Goal: Task Accomplishment & Management: Manage account settings

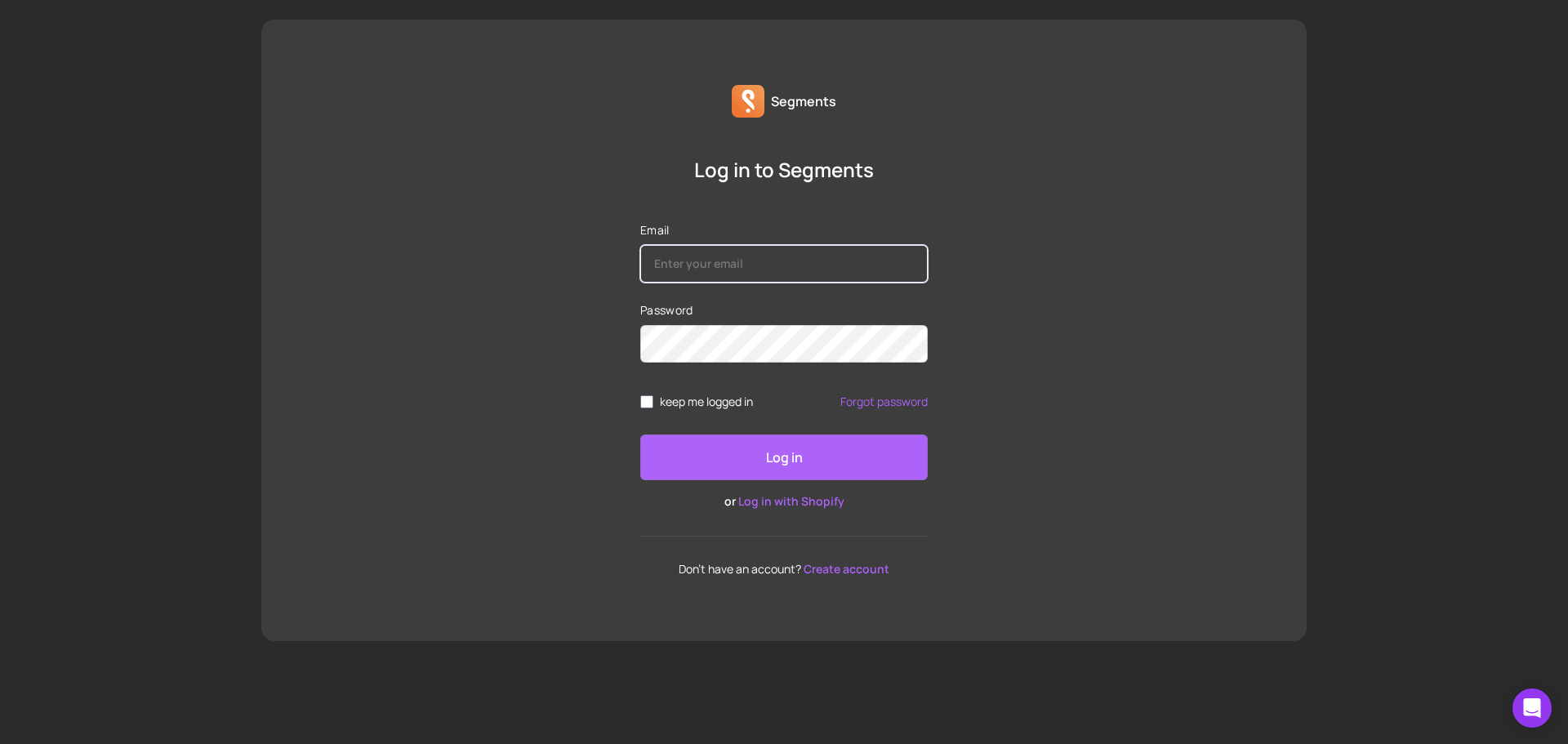
click at [781, 265] on input "Email" at bounding box center [784, 264] width 288 height 38
click at [733, 252] on input "Email" at bounding box center [784, 264] width 288 height 38
type input "[EMAIL_ADDRESS][DOMAIN_NAME]"
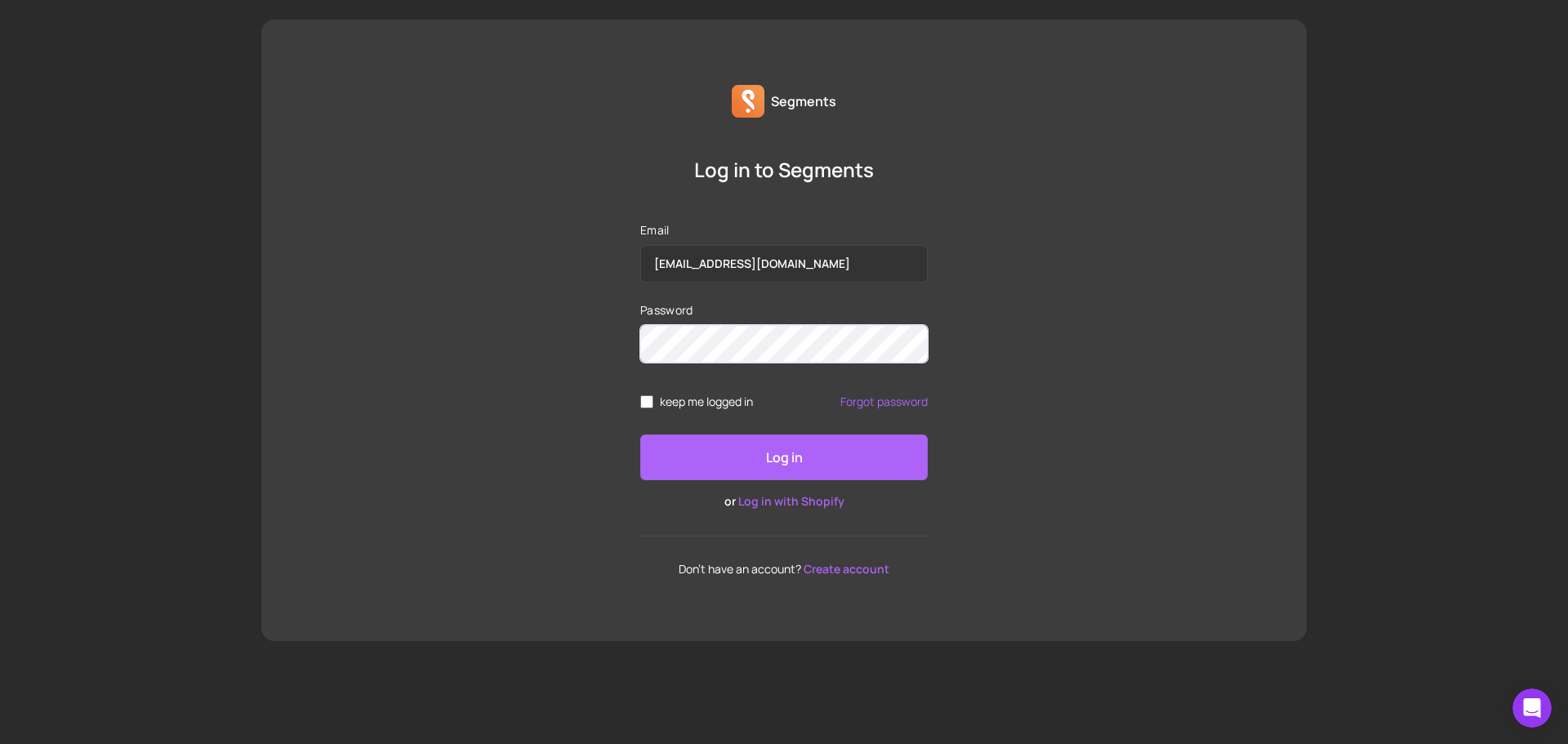
click at [641, 434] on button "Log in" at bounding box center [784, 457] width 288 height 46
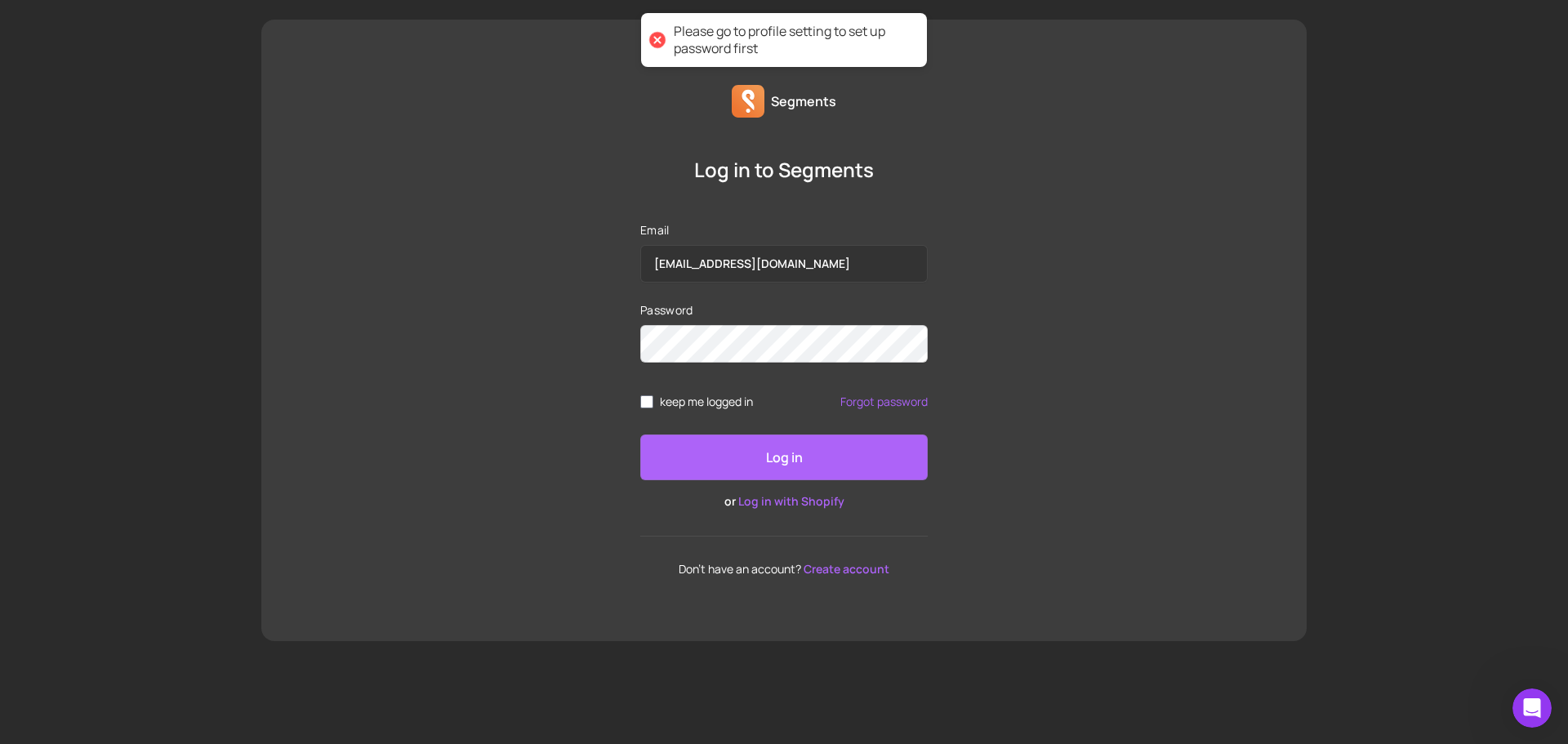
click at [888, 406] on link "Forgot password" at bounding box center [884, 402] width 87 height 13
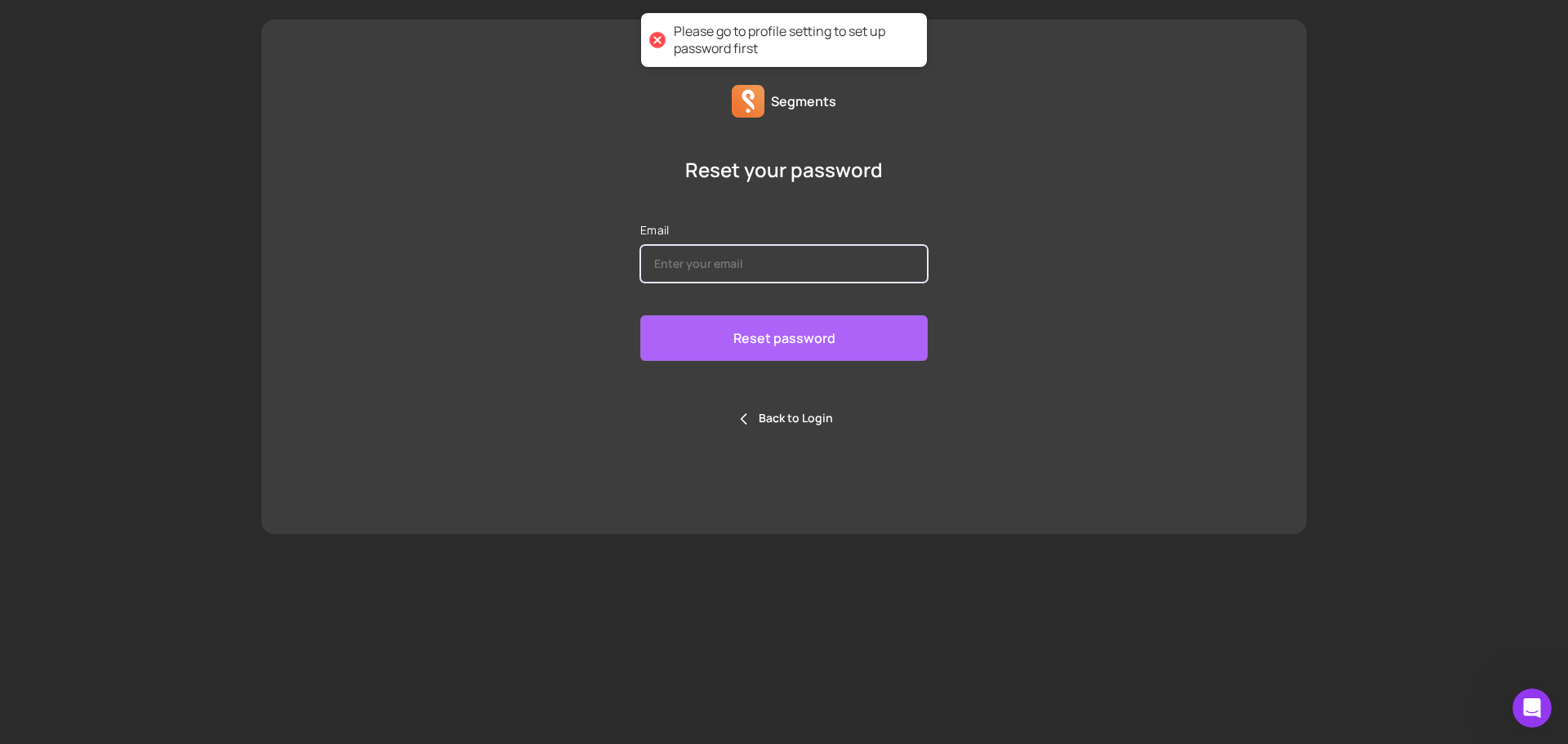
click at [726, 266] on input "Email" at bounding box center [784, 264] width 288 height 38
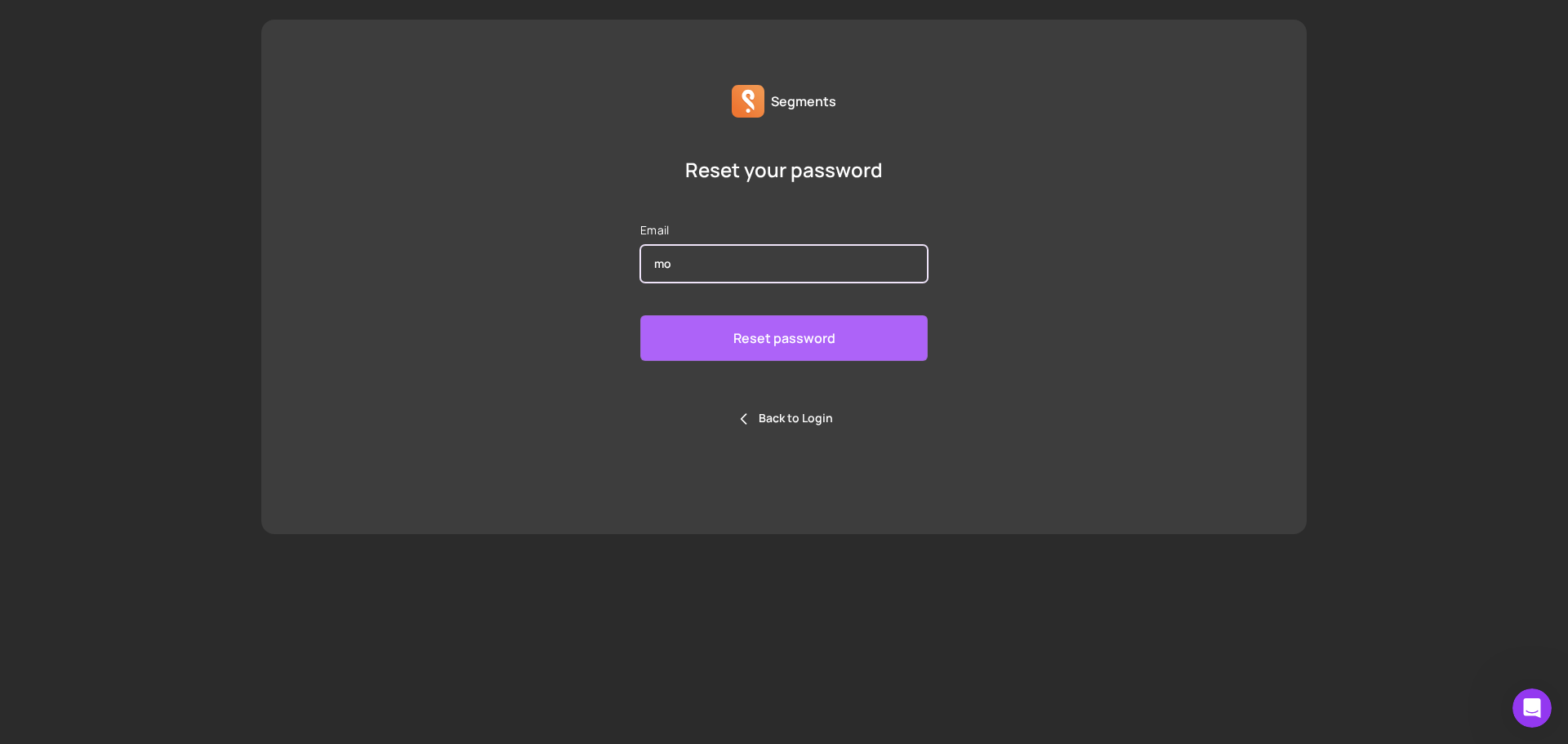
type input "[EMAIL_ADDRESS][DOMAIN_NAME]"
click at [725, 327] on button "Reset password" at bounding box center [784, 338] width 288 height 46
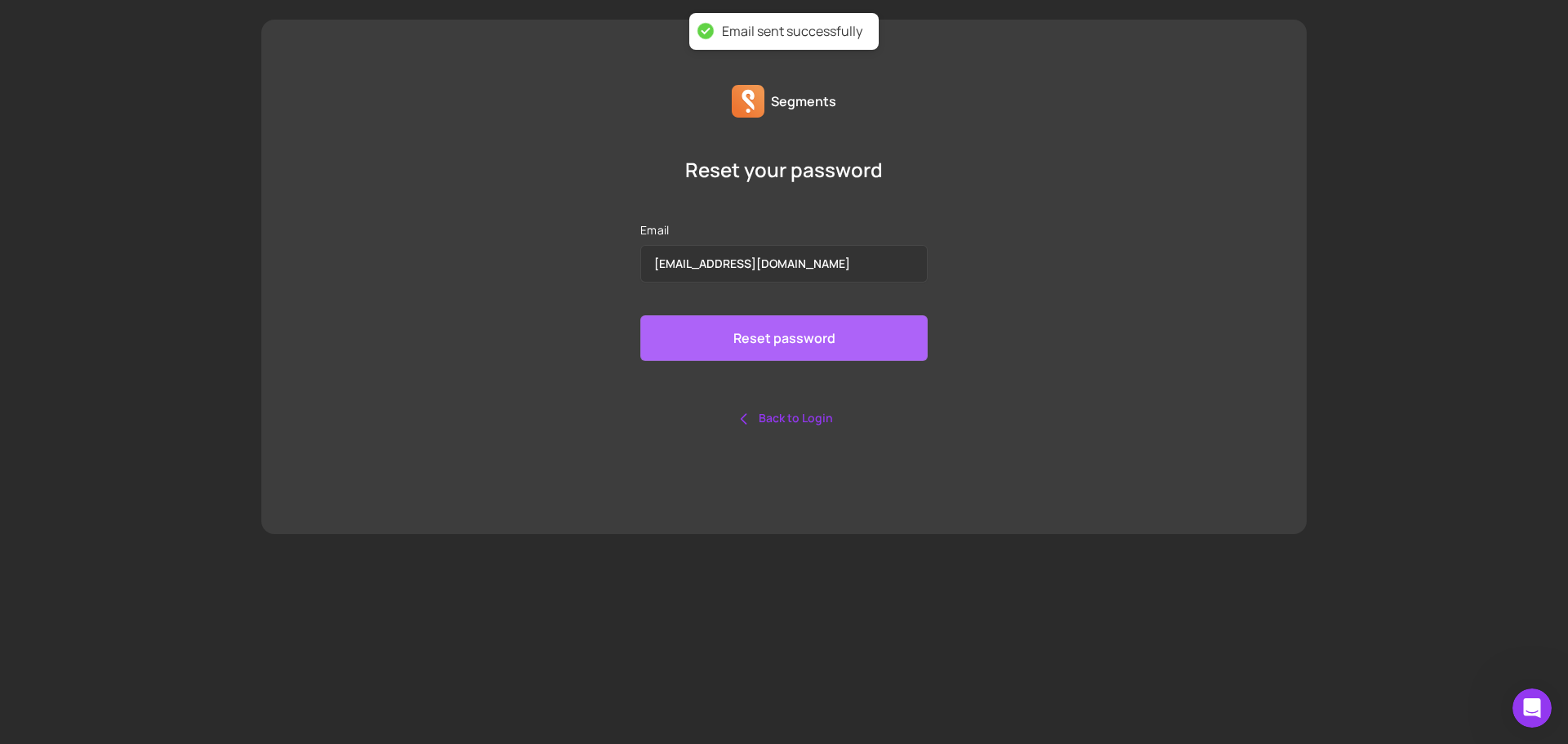
click at [788, 422] on link "Back to Login" at bounding box center [784, 417] width 97 height 16
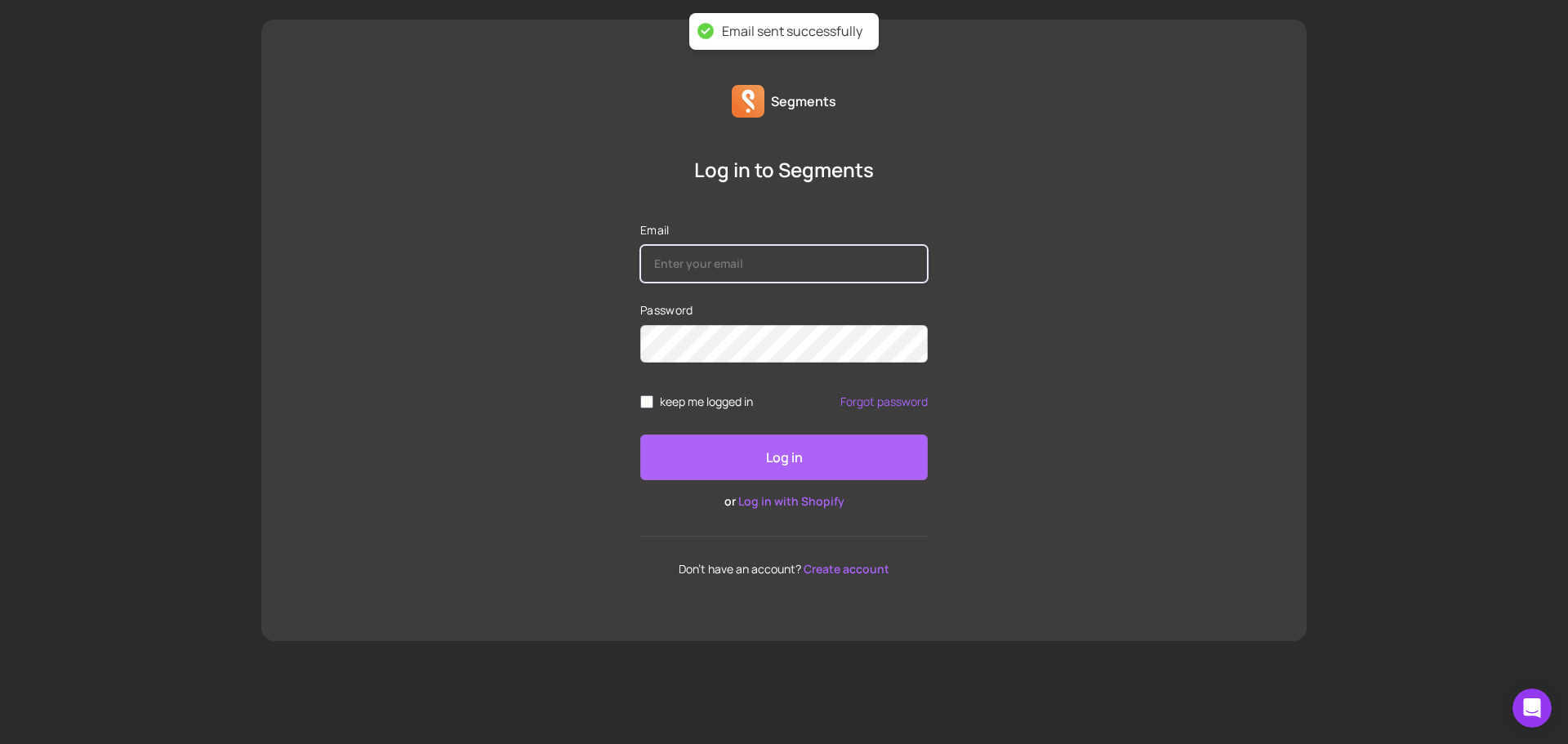
click at [679, 258] on input "Email" at bounding box center [784, 264] width 288 height 38
type input "[EMAIL_ADDRESS][DOMAIN_NAME]"
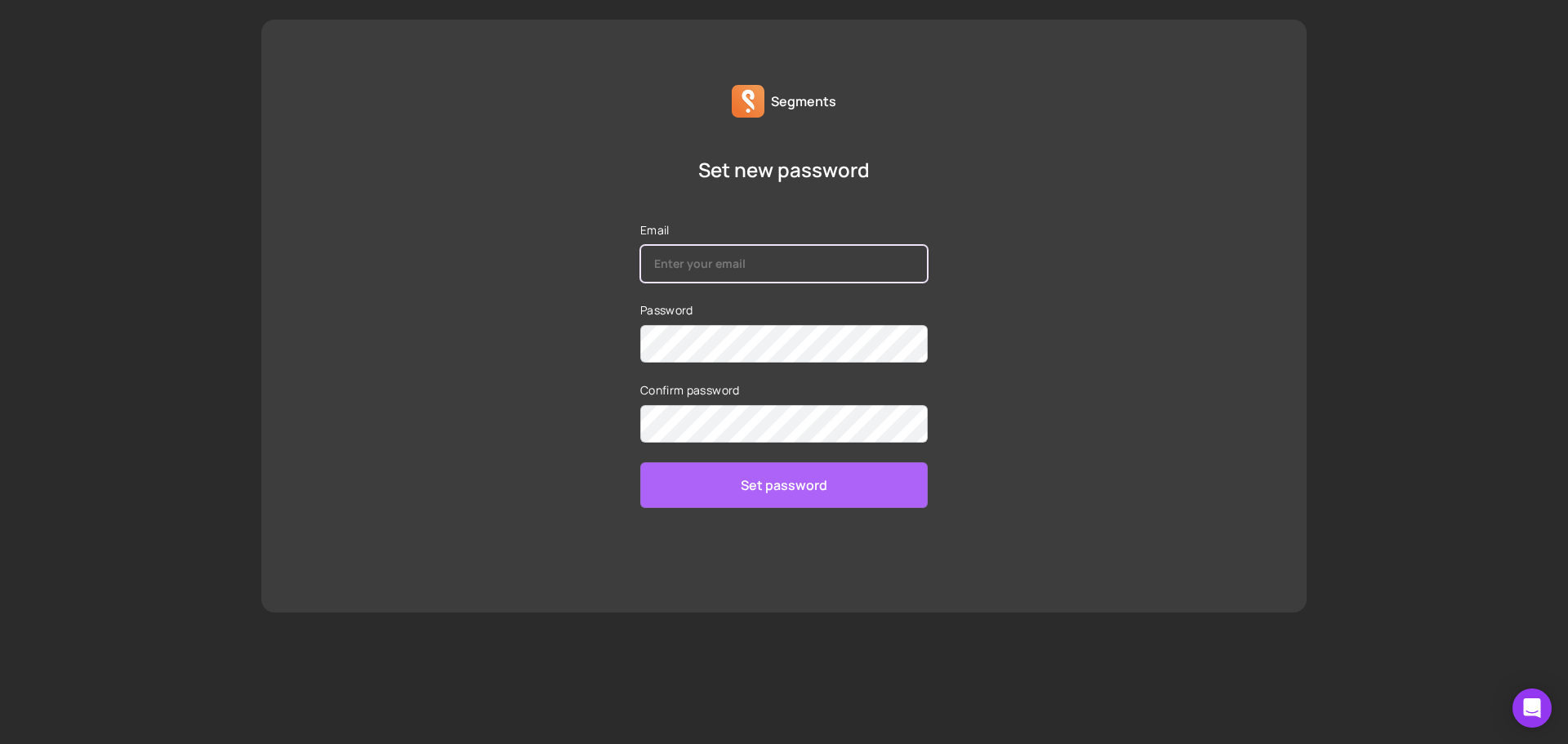
click at [693, 265] on input "Email" at bounding box center [784, 264] width 288 height 38
click at [776, 261] on input "Email" at bounding box center [784, 264] width 288 height 38
type input "[EMAIL_ADDRESS][DOMAIN_NAME]"
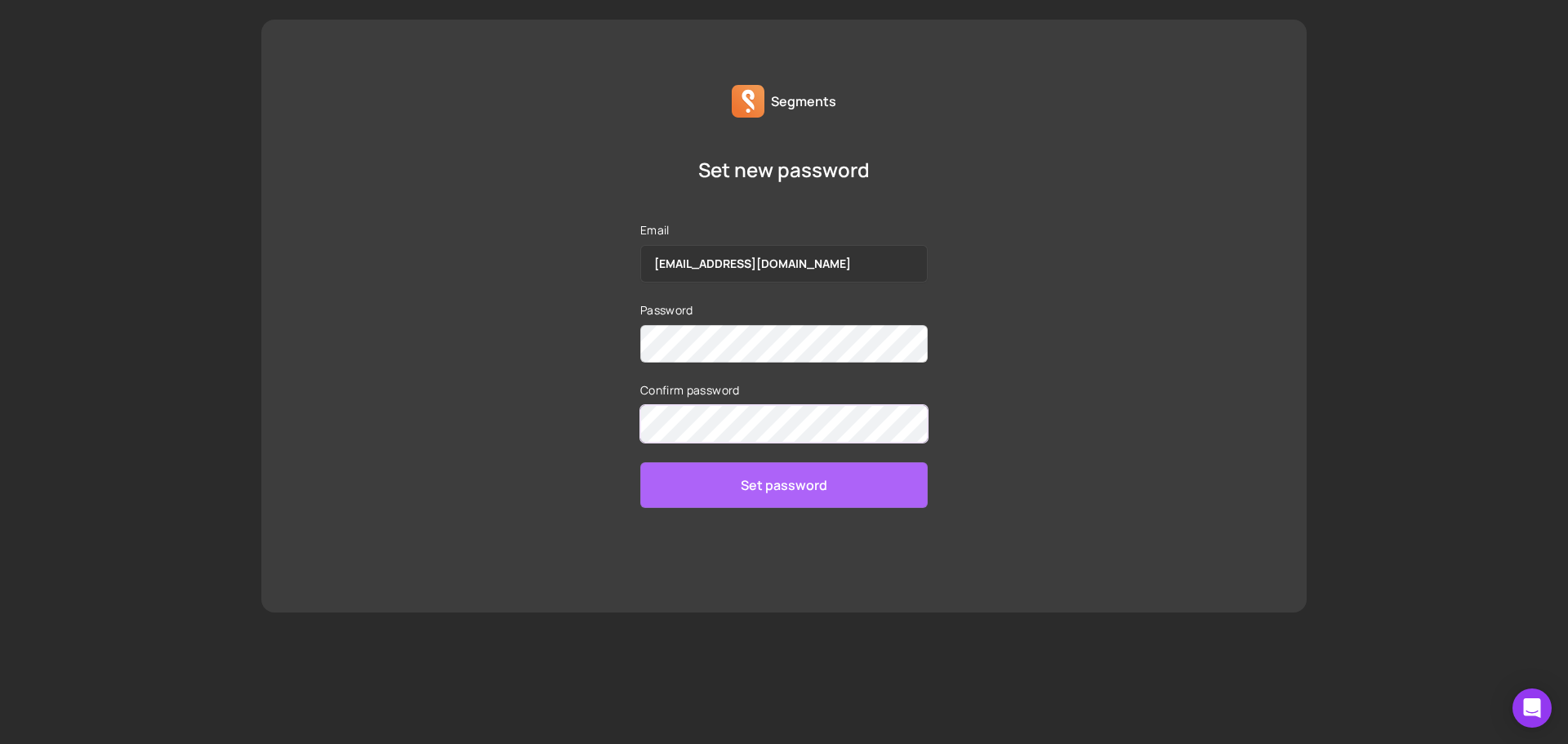
click at [641, 462] on button "Set password" at bounding box center [784, 485] width 288 height 46
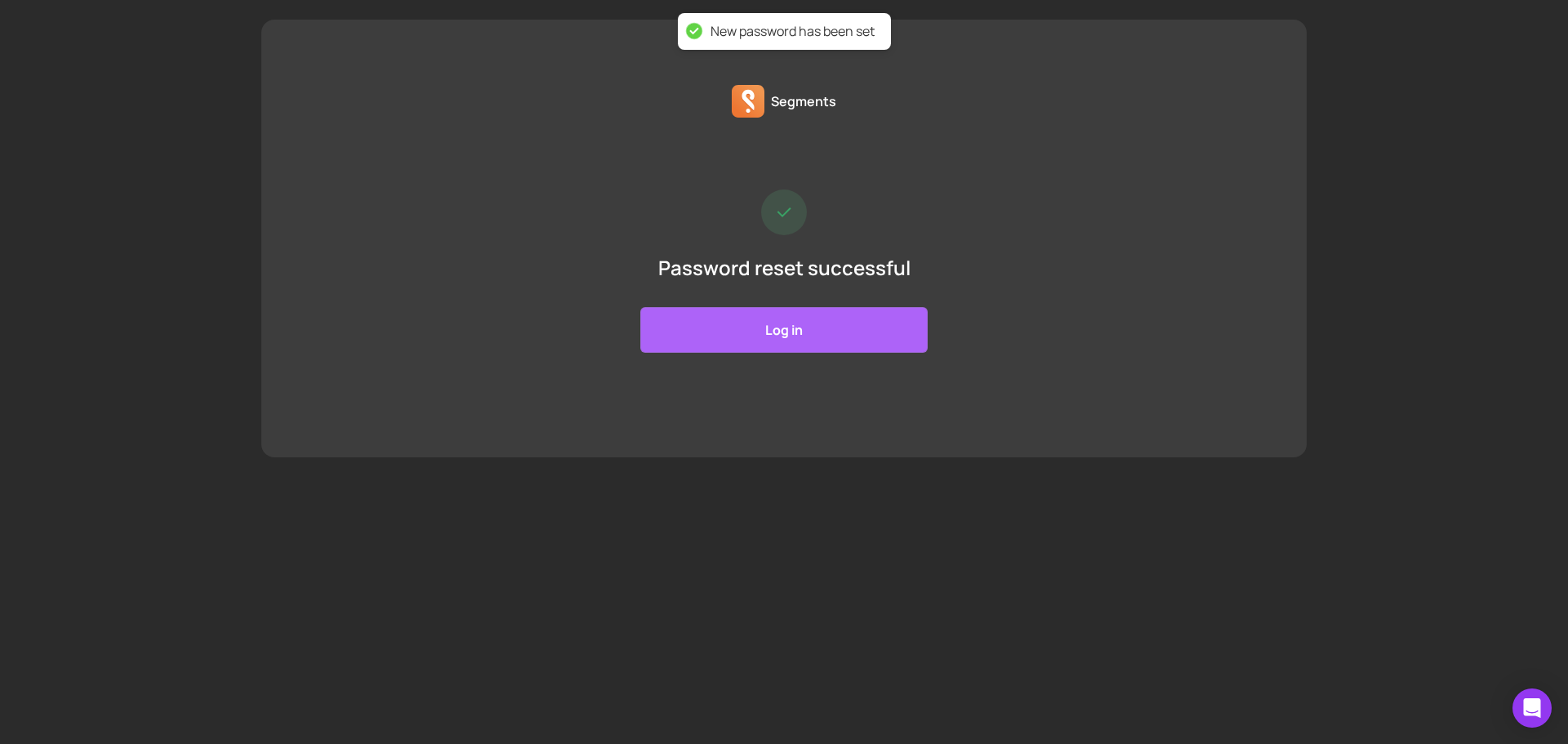
click at [716, 331] on link "Log in" at bounding box center [784, 330] width 288 height 46
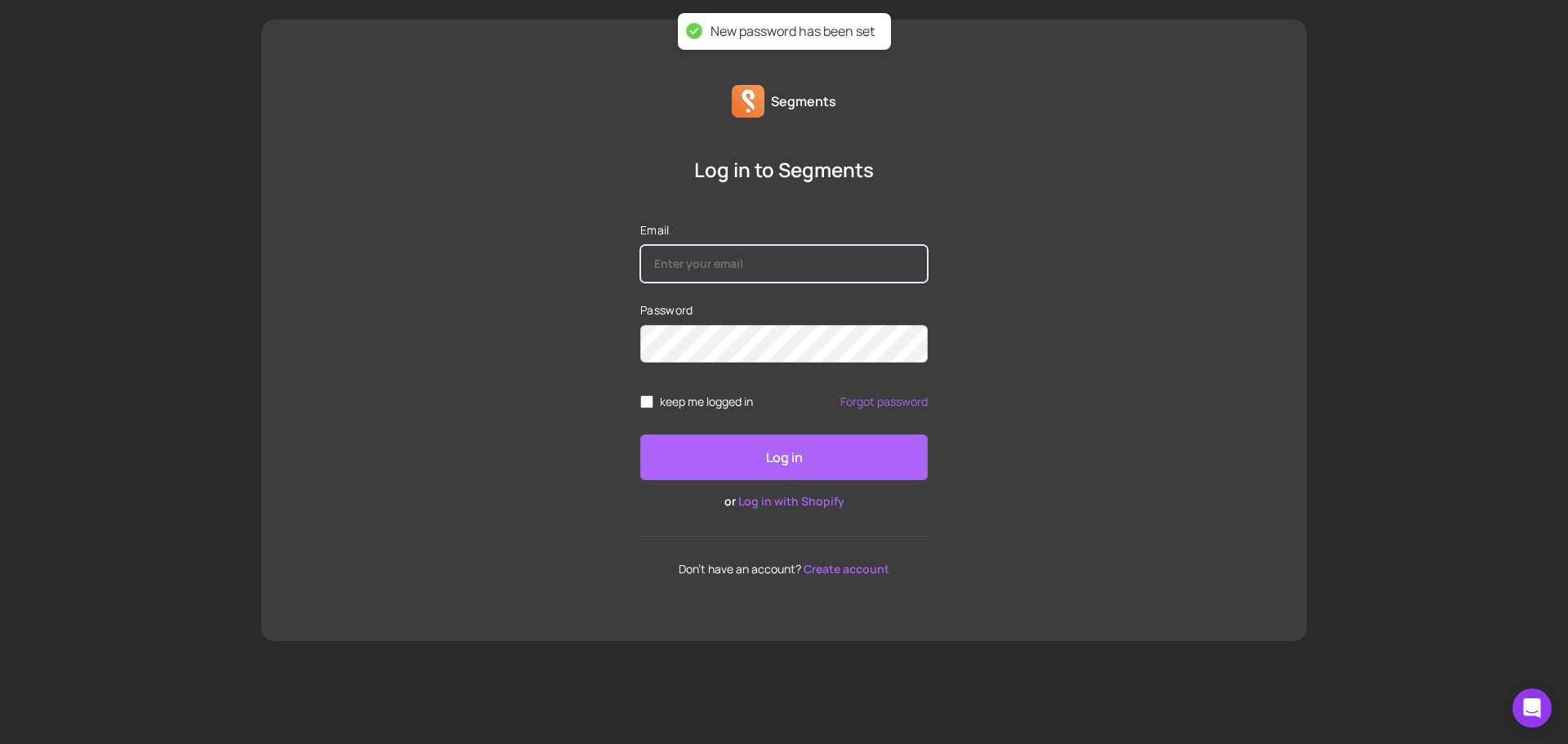
click at [712, 269] on input "Email" at bounding box center [784, 264] width 288 height 38
click at [668, 269] on input "Email" at bounding box center [784, 264] width 288 height 38
type input "[EMAIL_ADDRESS][DOMAIN_NAME]"
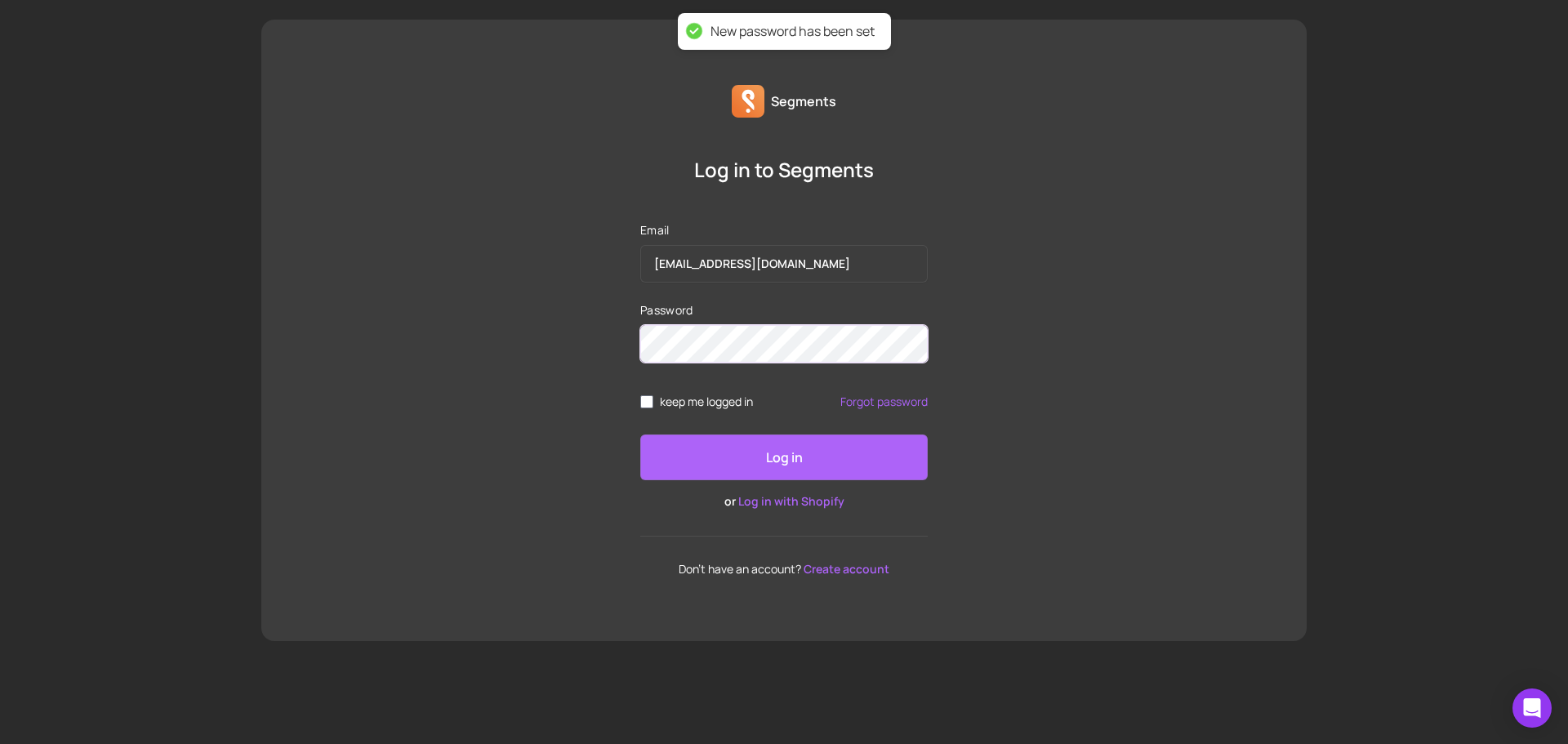
click at [641, 434] on button "Log in" at bounding box center [784, 457] width 288 height 46
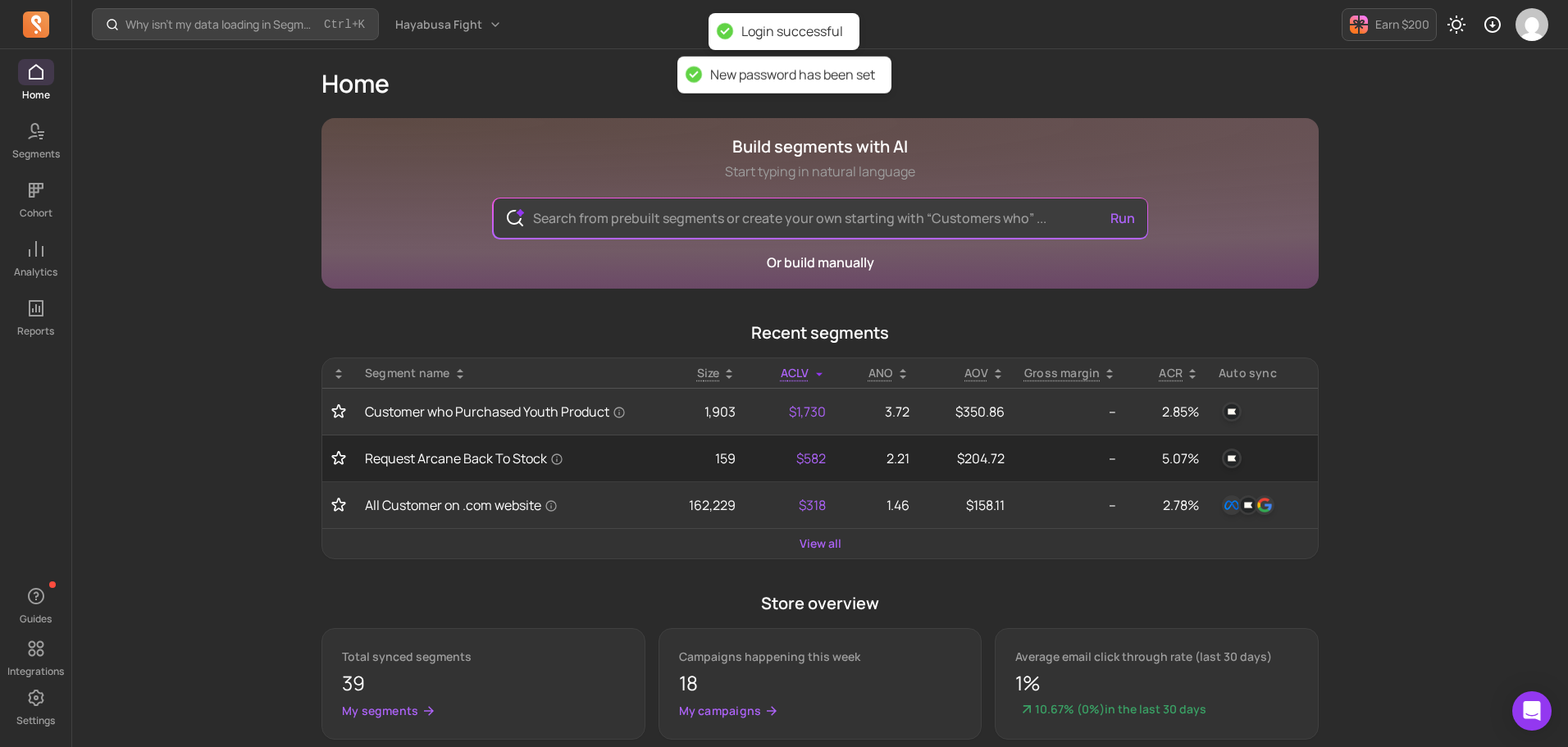
click at [158, 474] on div "Why isn't my data loading in Segments? Ctrl + K Hayabusa Fight Earn $200 Home B…" at bounding box center [820, 575] width 1496 height 1150
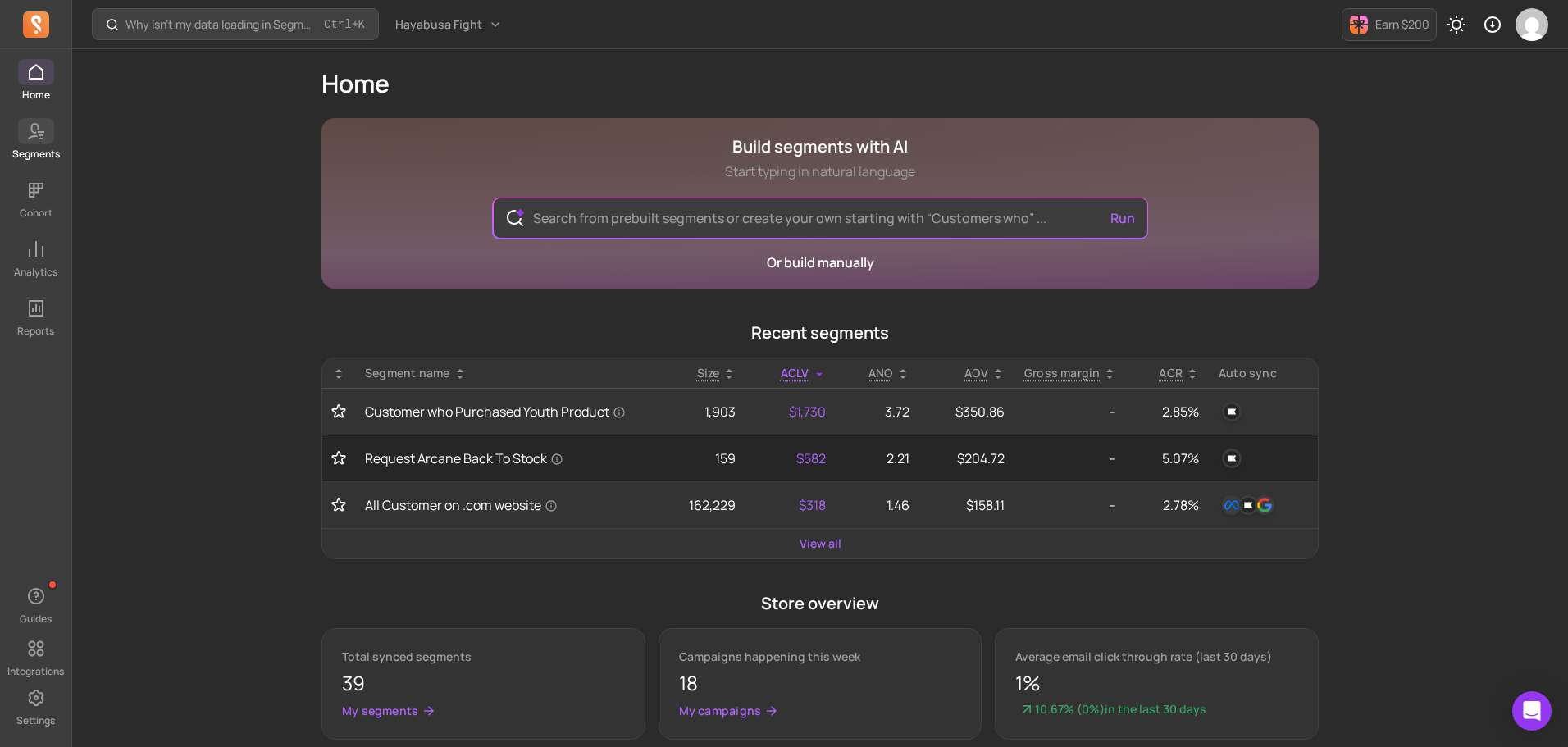
click at [34, 130] on icon at bounding box center [36, 131] width 20 height 20
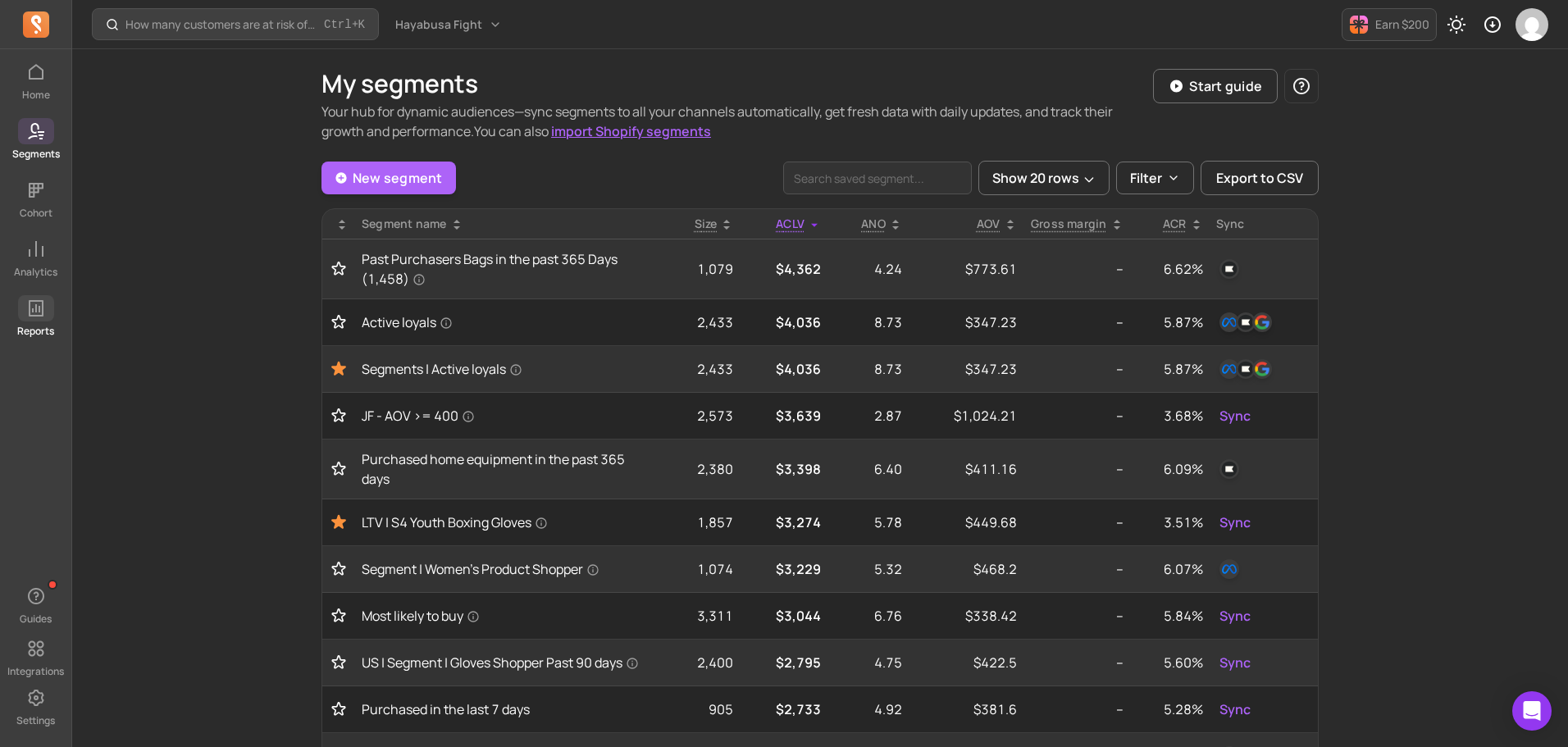
click at [38, 306] on icon at bounding box center [36, 308] width 20 height 20
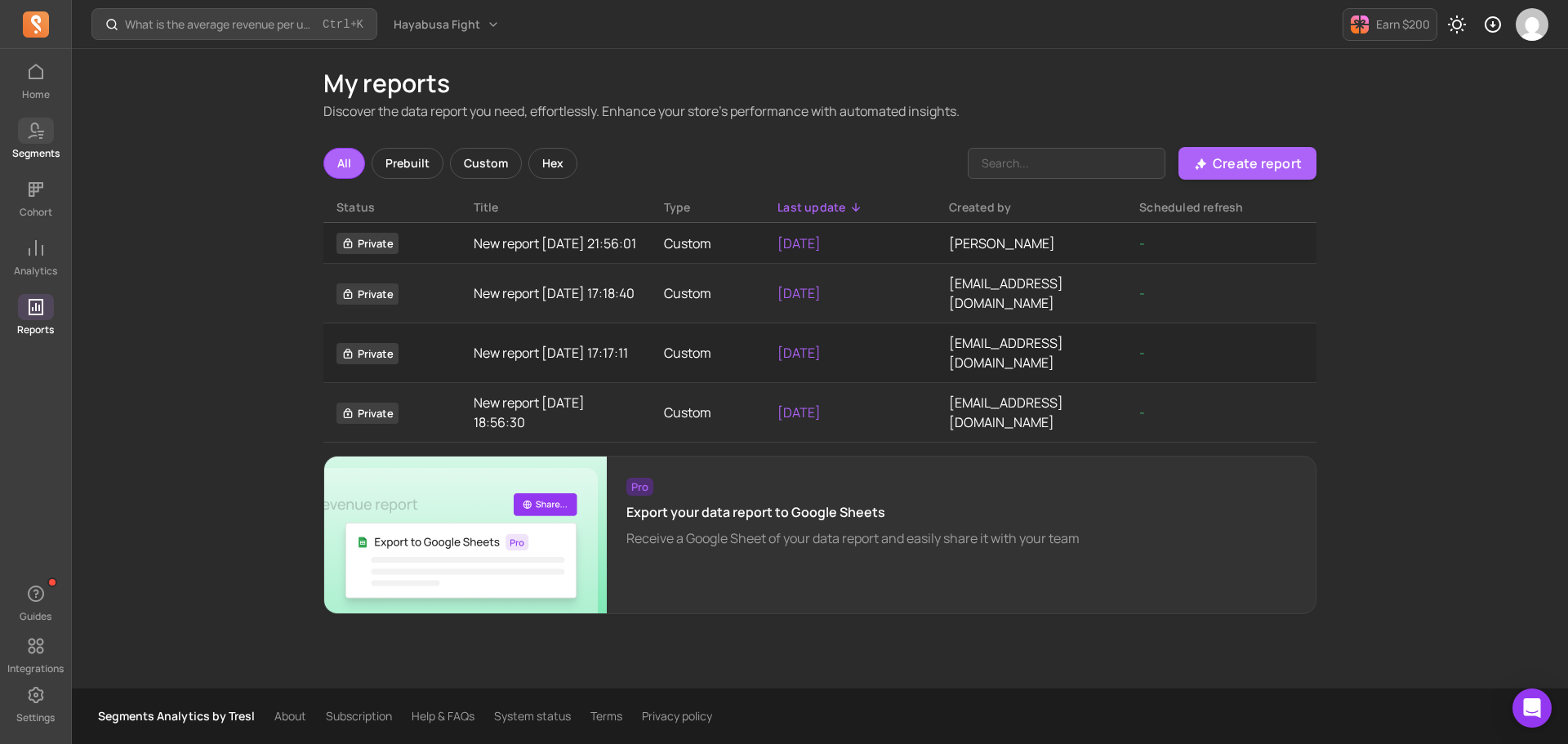
click at [37, 126] on icon at bounding box center [33, 131] width 11 height 16
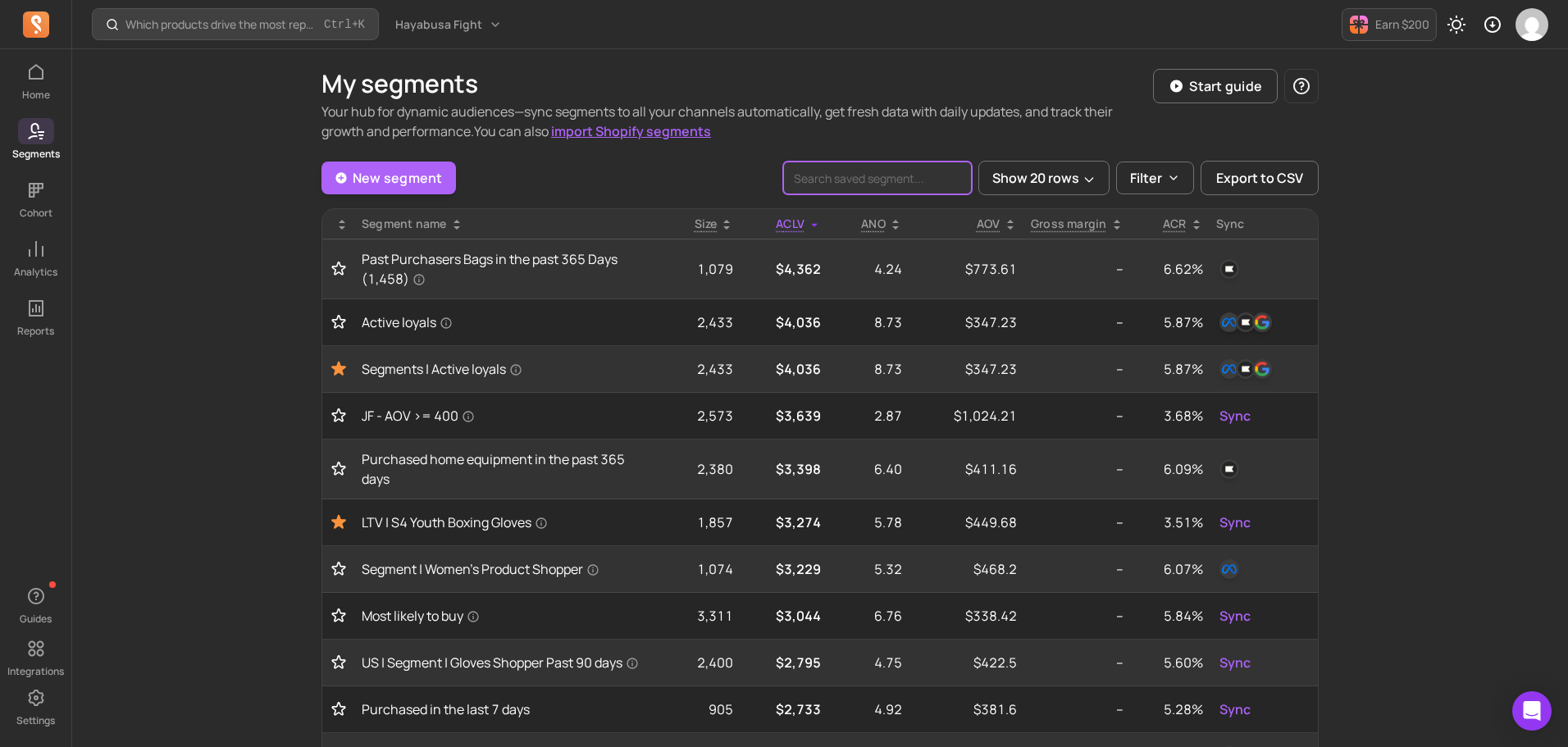
click at [822, 180] on input "search" at bounding box center [878, 178] width 189 height 33
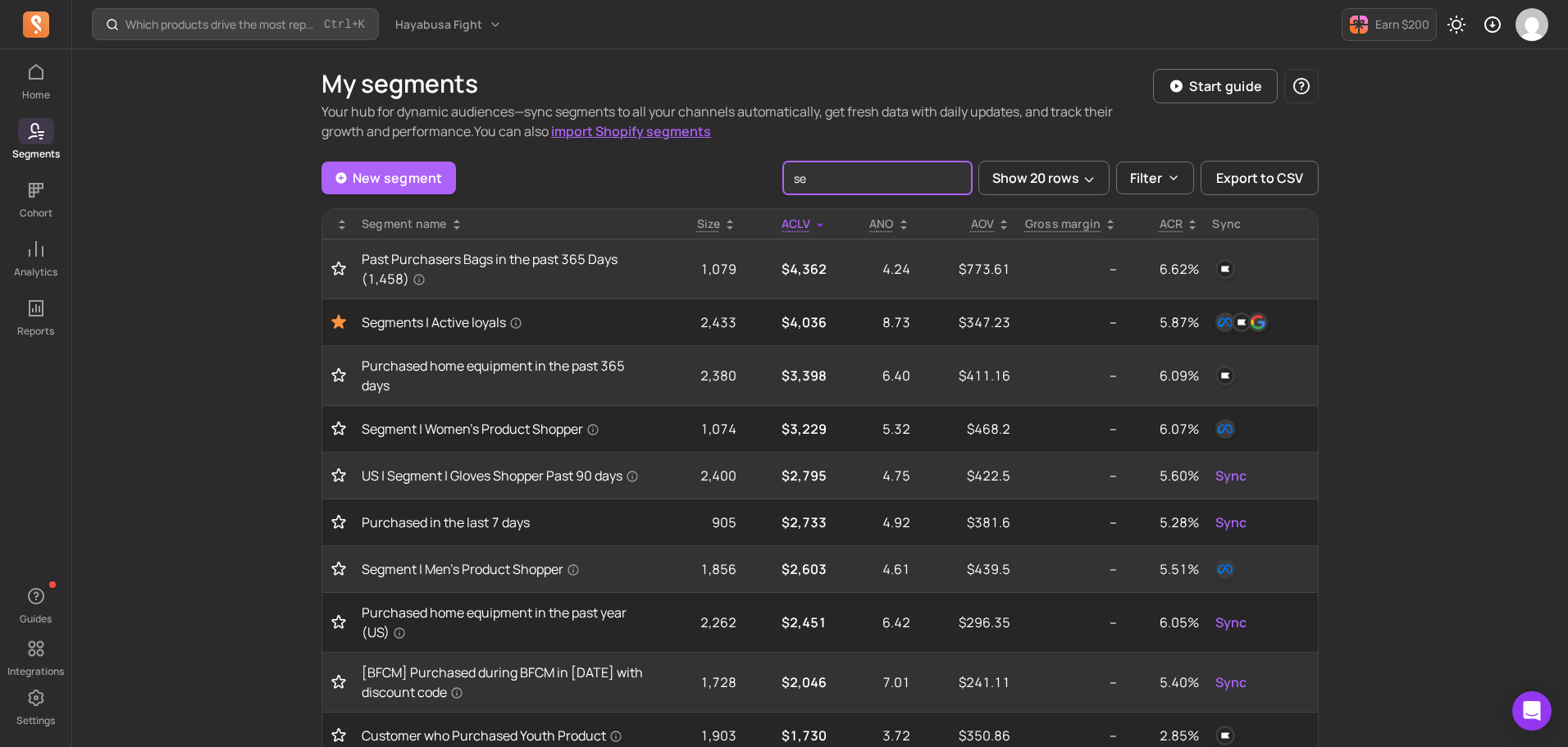
type input "s"
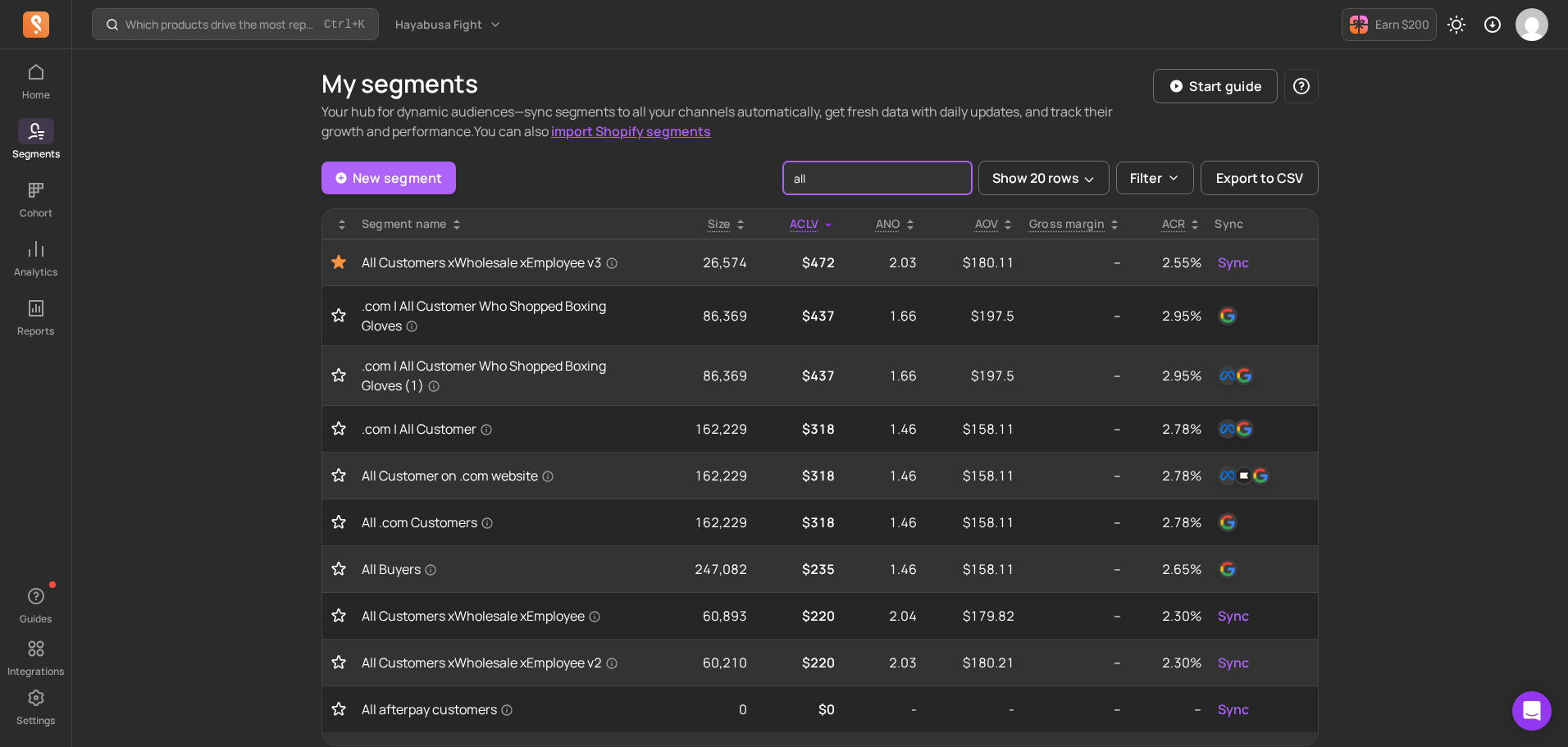
type input "all"
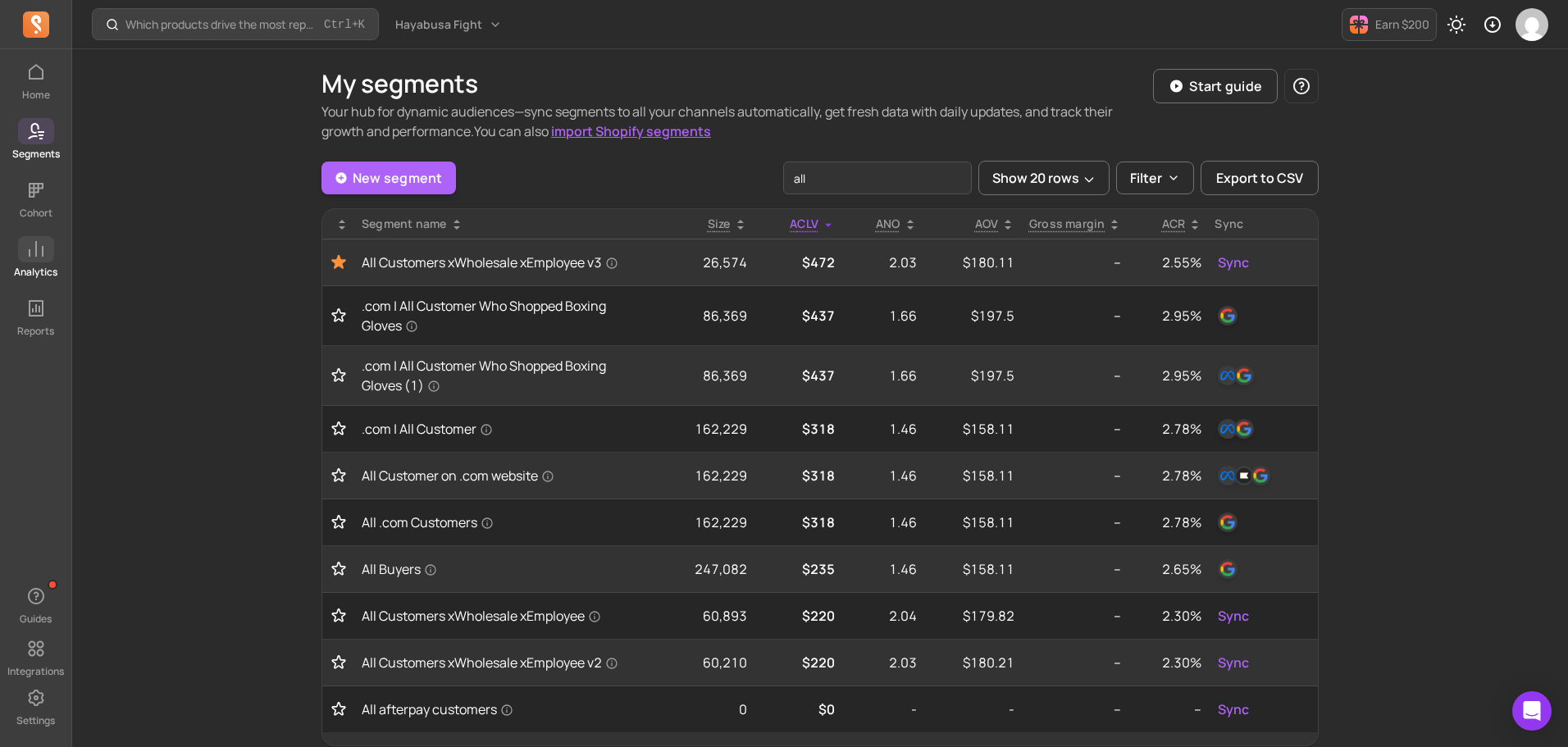
click at [38, 248] on icon at bounding box center [36, 249] width 20 height 20
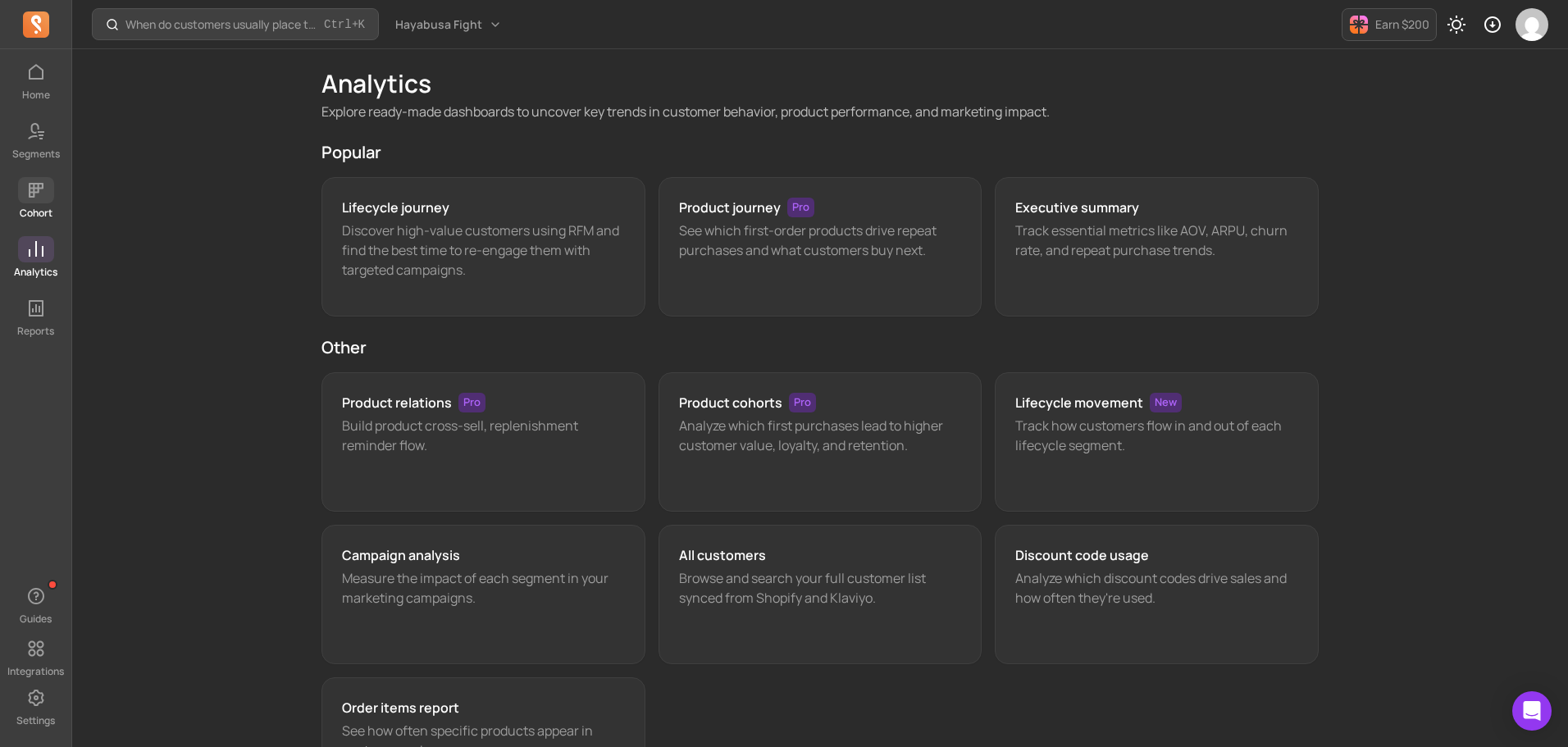
click at [25, 203] on span at bounding box center [36, 190] width 36 height 26
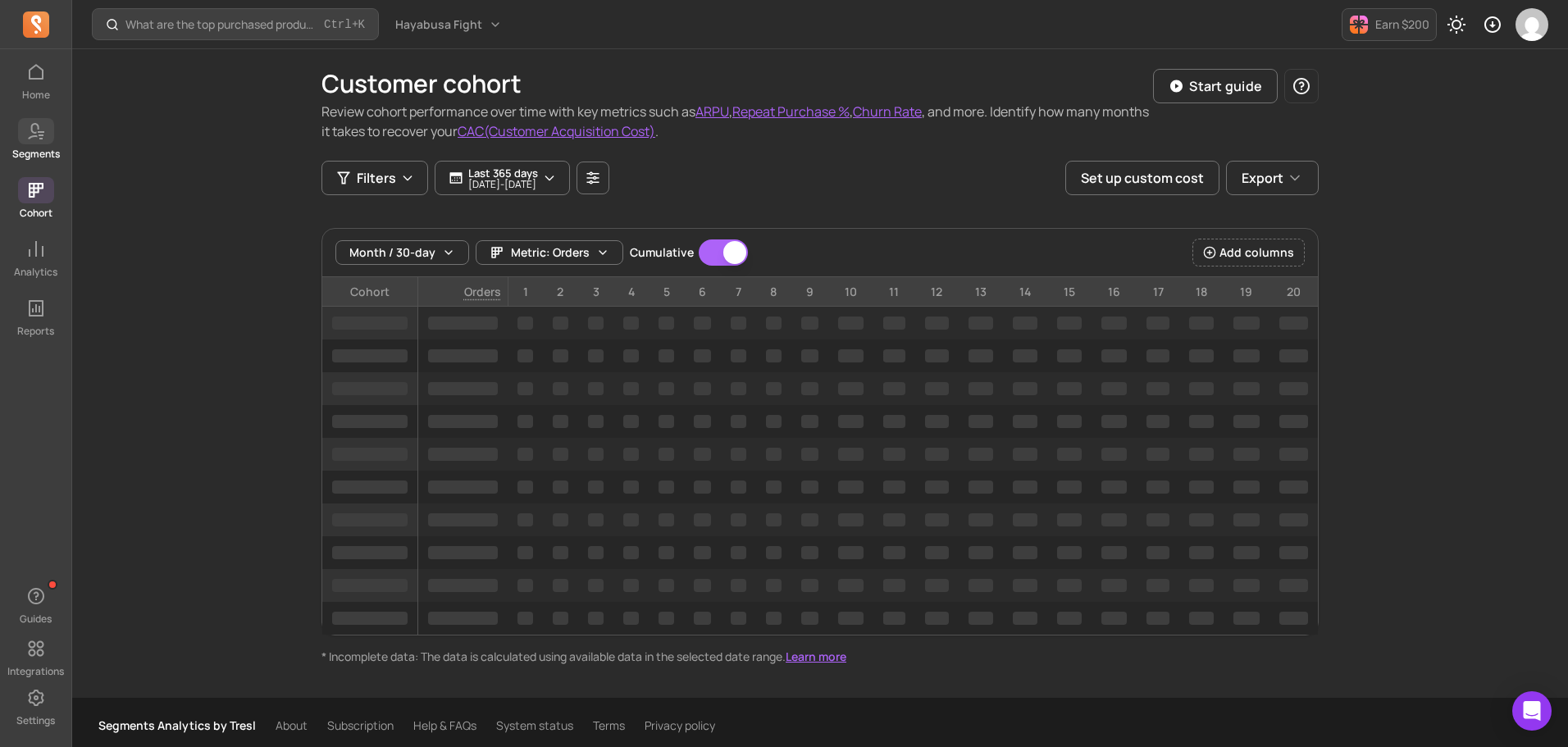
click at [22, 146] on link "Segments" at bounding box center [35, 139] width 71 height 43
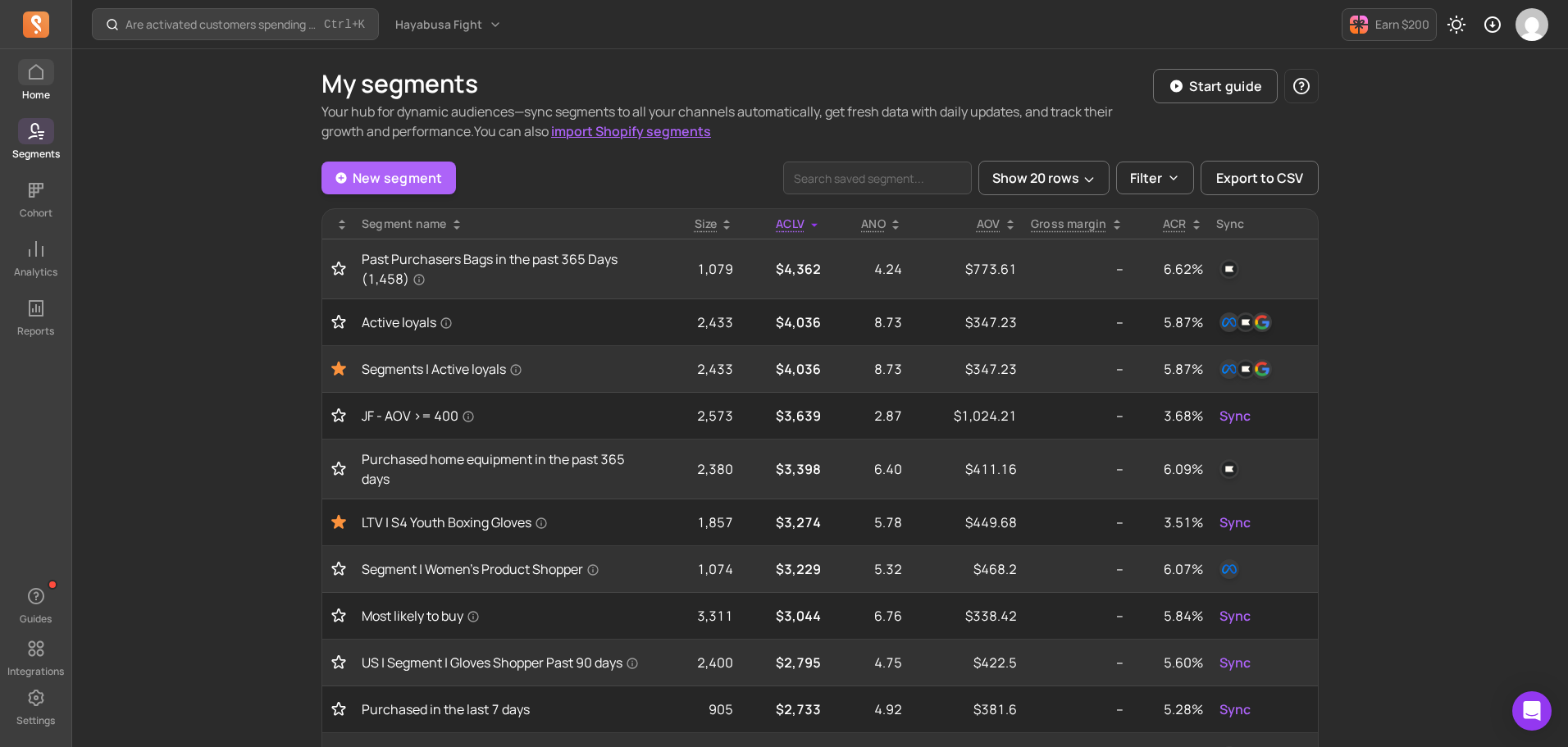
click at [41, 86] on link "Home" at bounding box center [35, 80] width 71 height 43
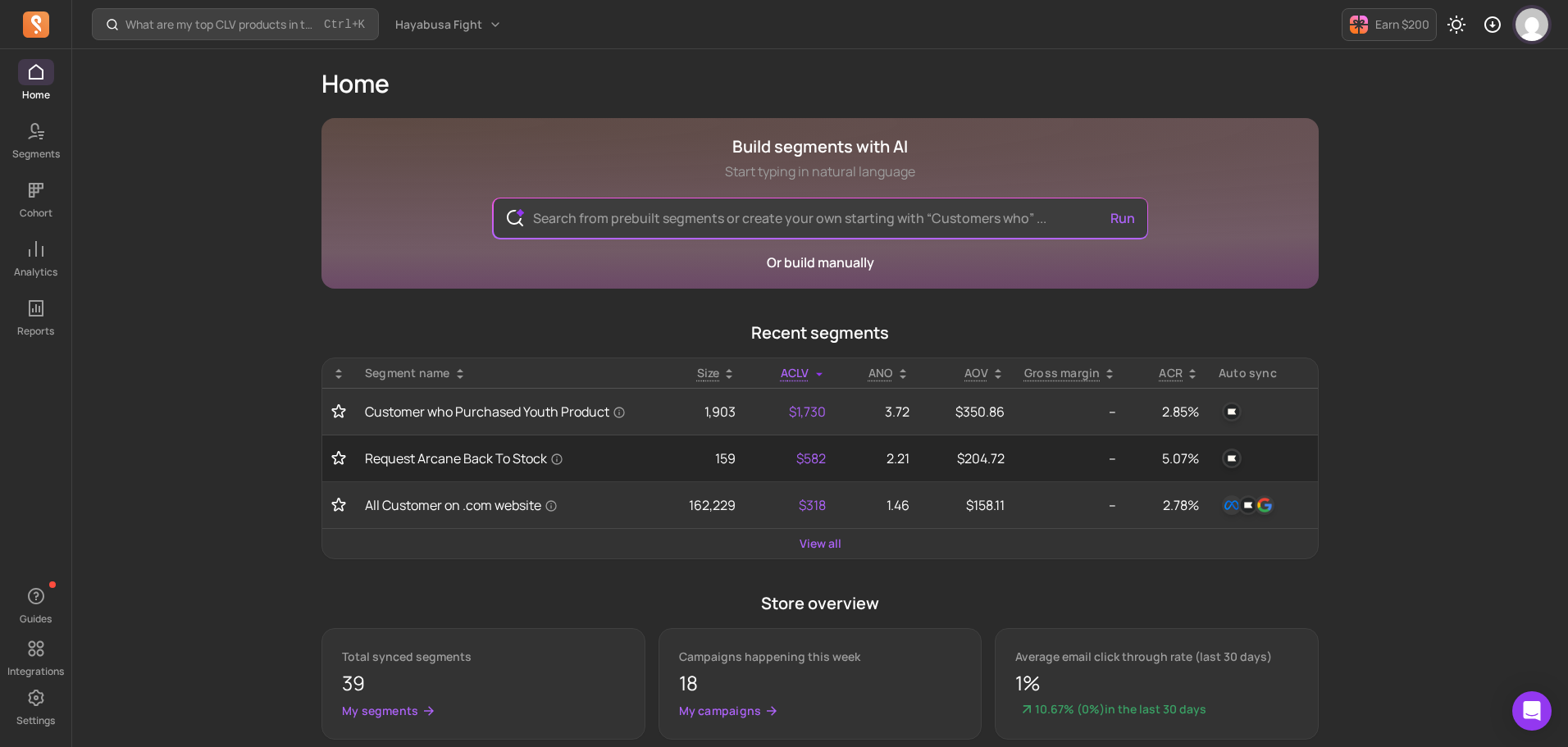
click at [1522, 16] on img "button" at bounding box center [1532, 25] width 33 height 33
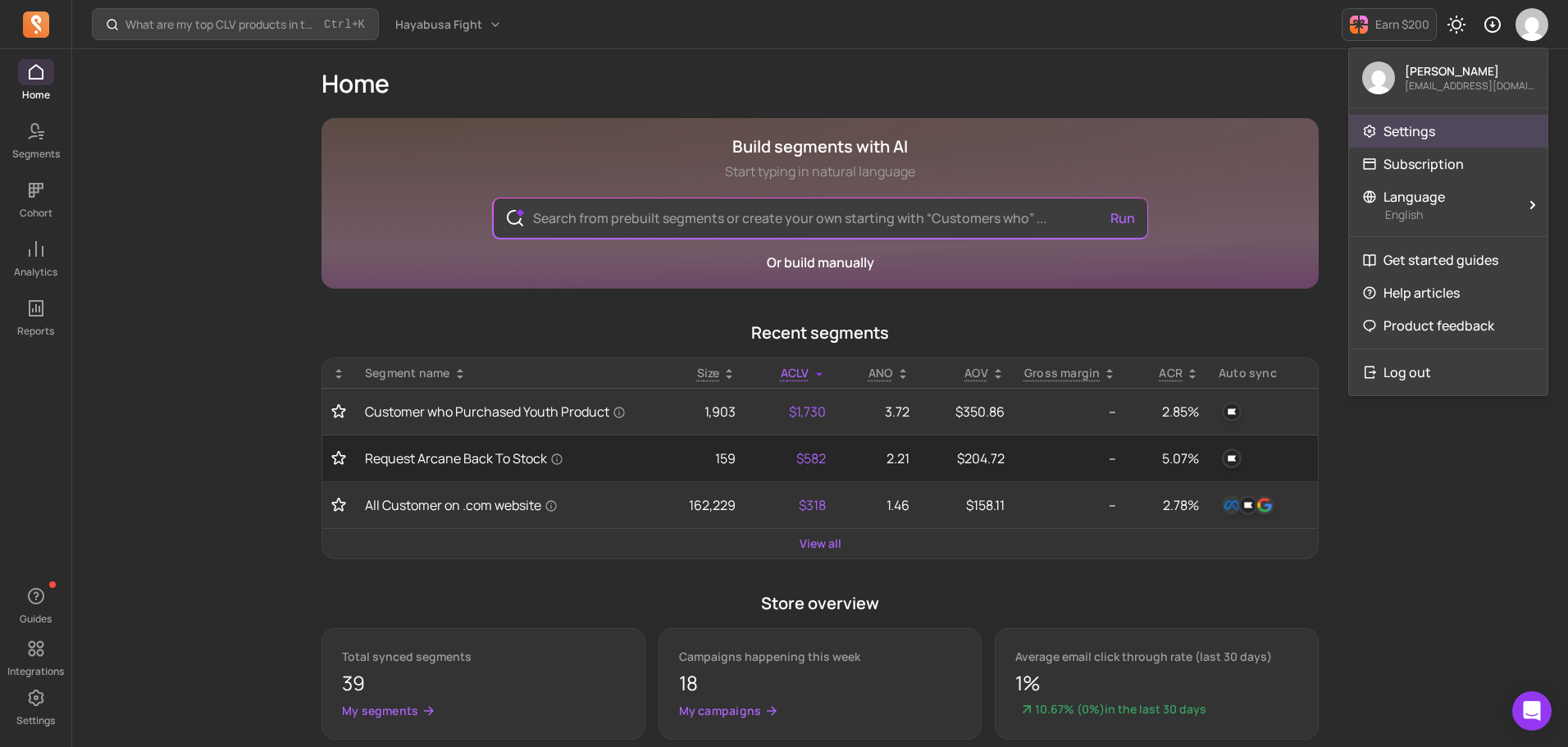
click at [1424, 125] on p "Settings" at bounding box center [1409, 131] width 52 height 20
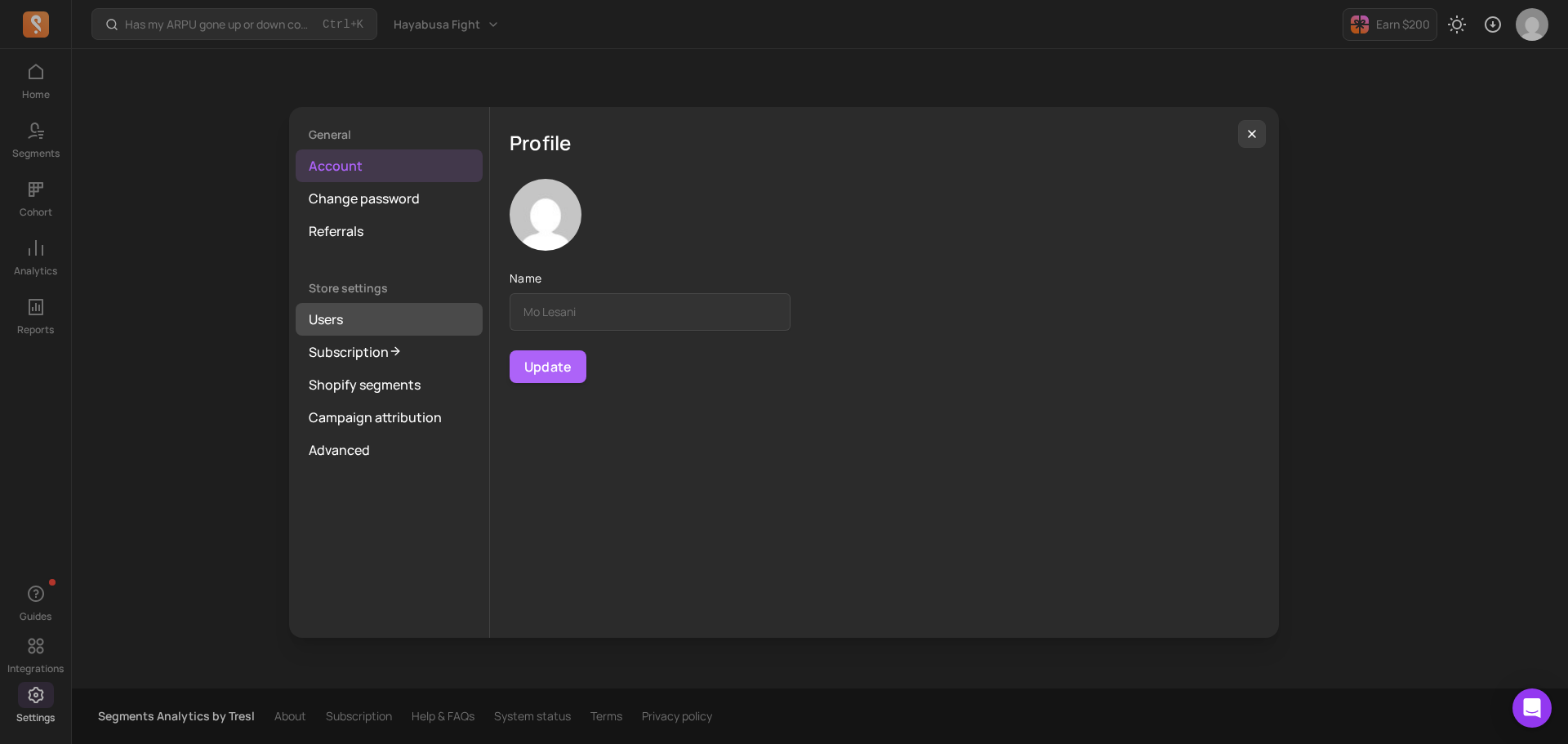
click at [338, 326] on link "Users" at bounding box center [389, 319] width 187 height 33
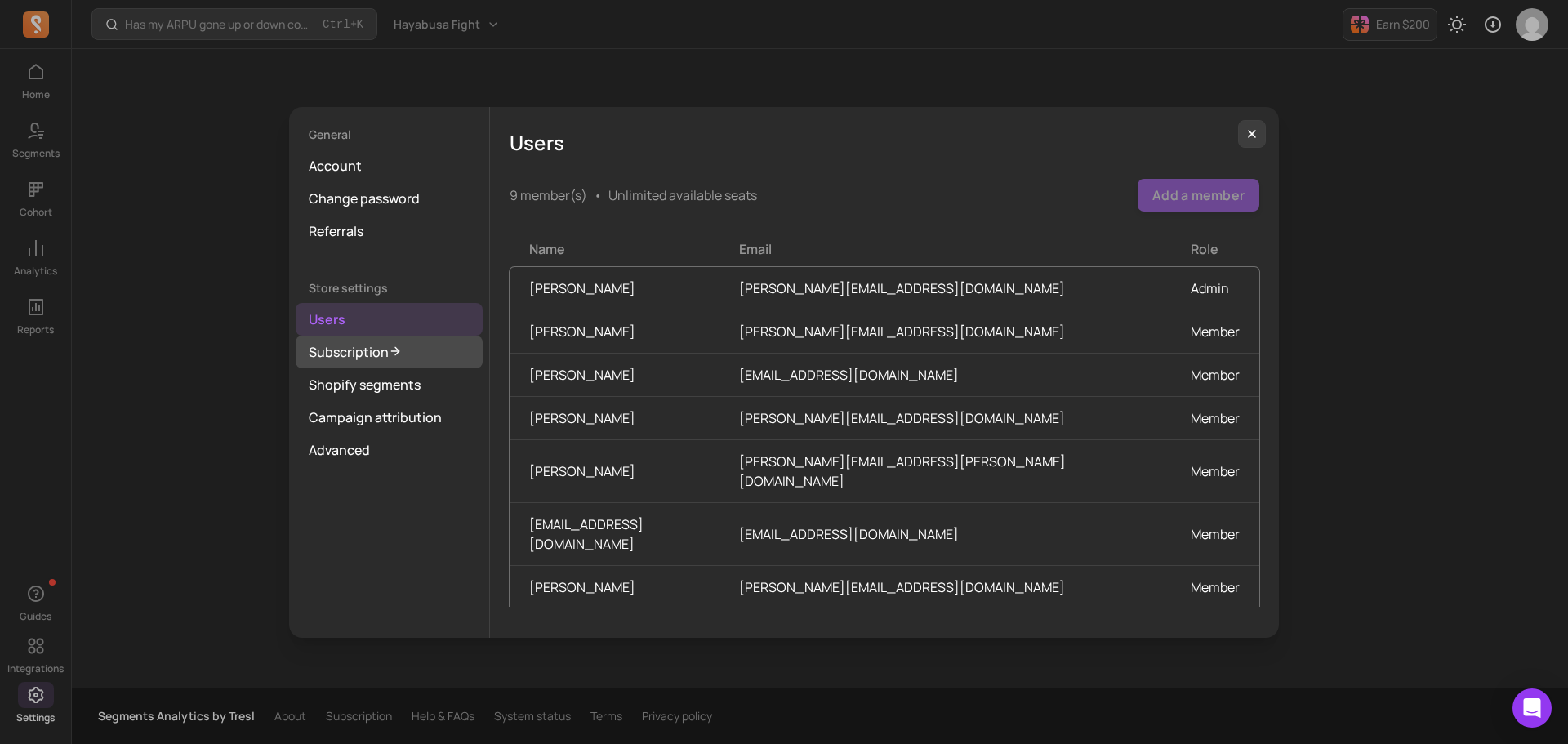
click at [328, 355] on link "Subscription" at bounding box center [389, 352] width 187 height 33
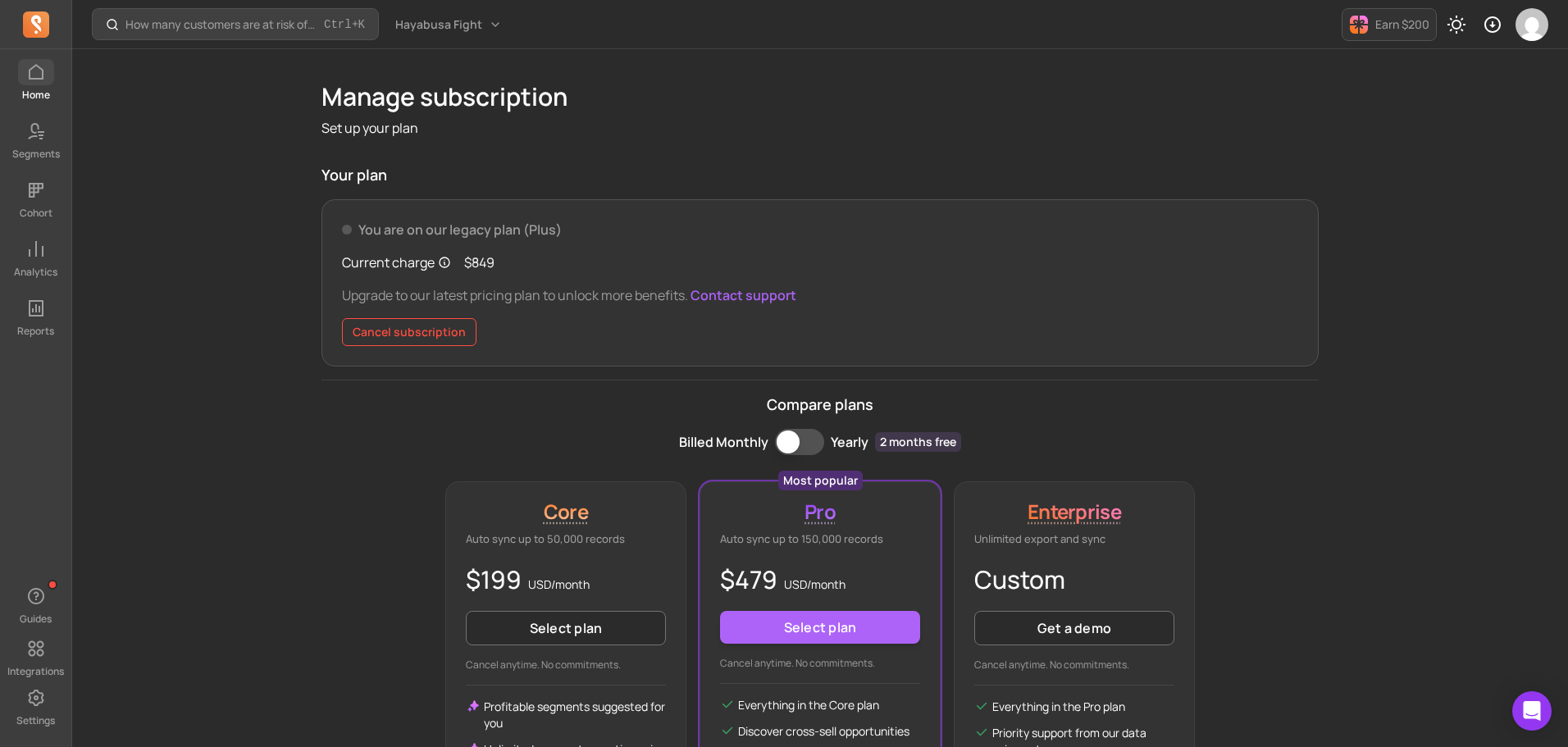
click at [31, 89] on p "Home" at bounding box center [36, 95] width 28 height 13
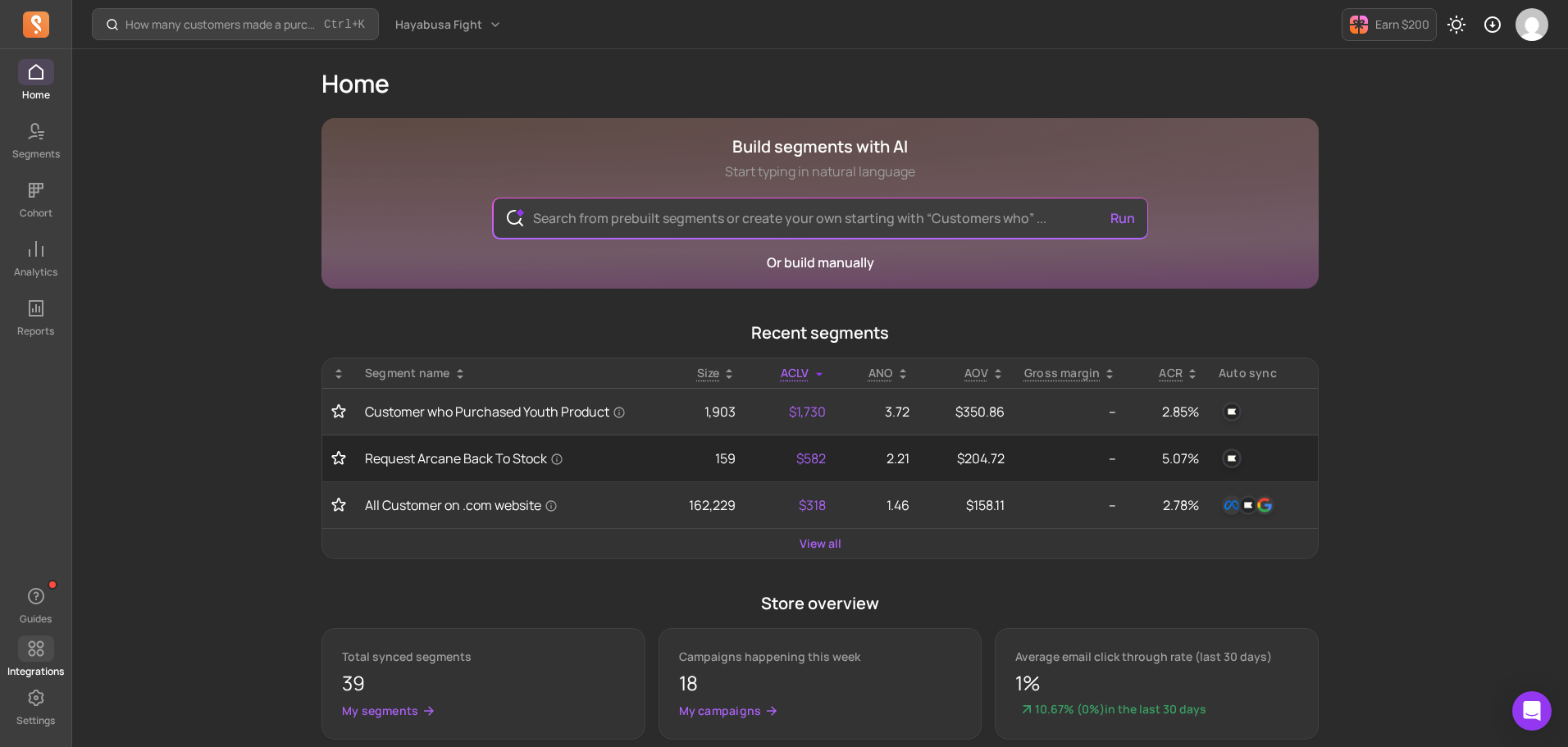
click at [38, 646] on icon at bounding box center [35, 649] width 16 height 16
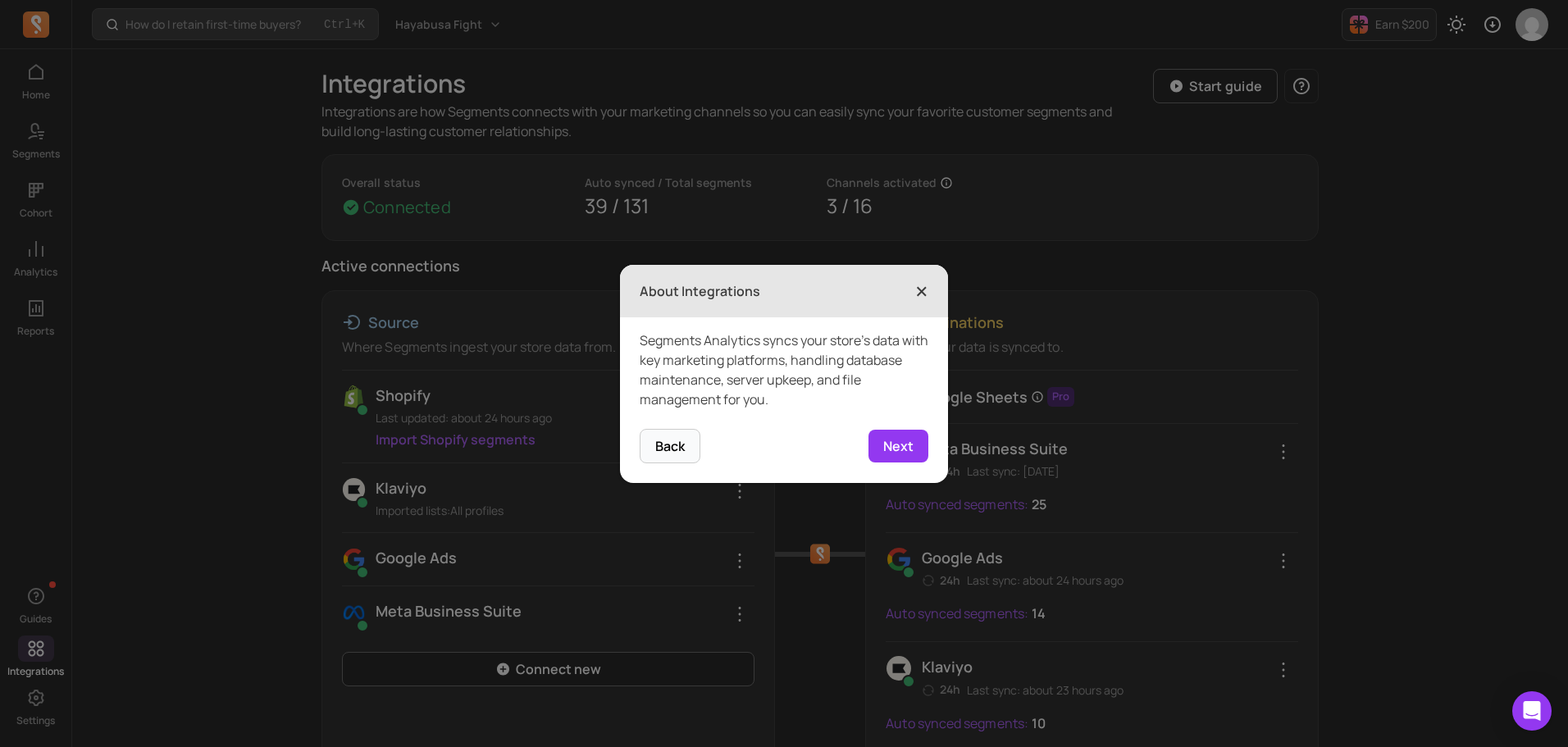
click at [924, 289] on span "×" at bounding box center [921, 291] width 13 height 36
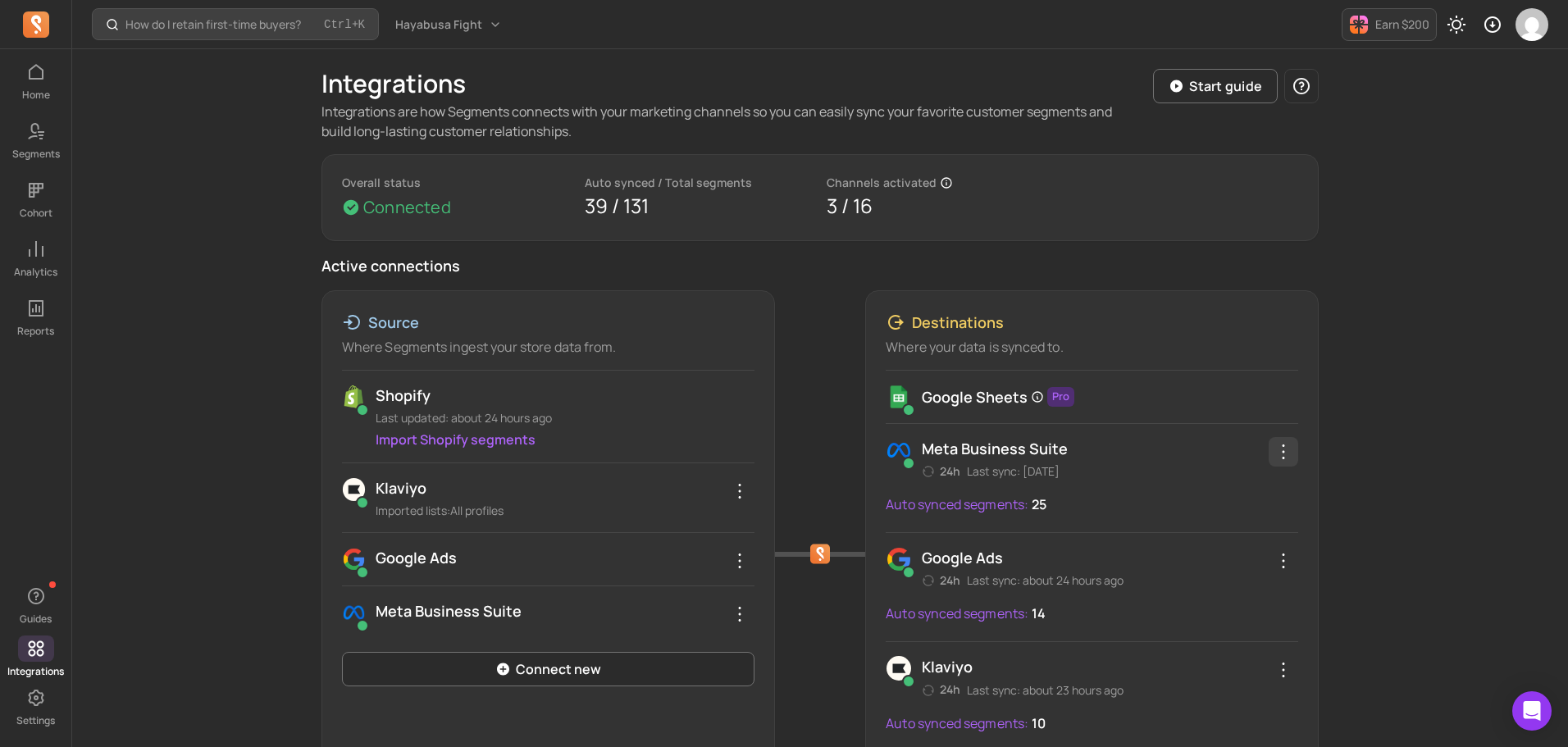
click at [1280, 447] on icon "button" at bounding box center [1283, 452] width 20 height 20
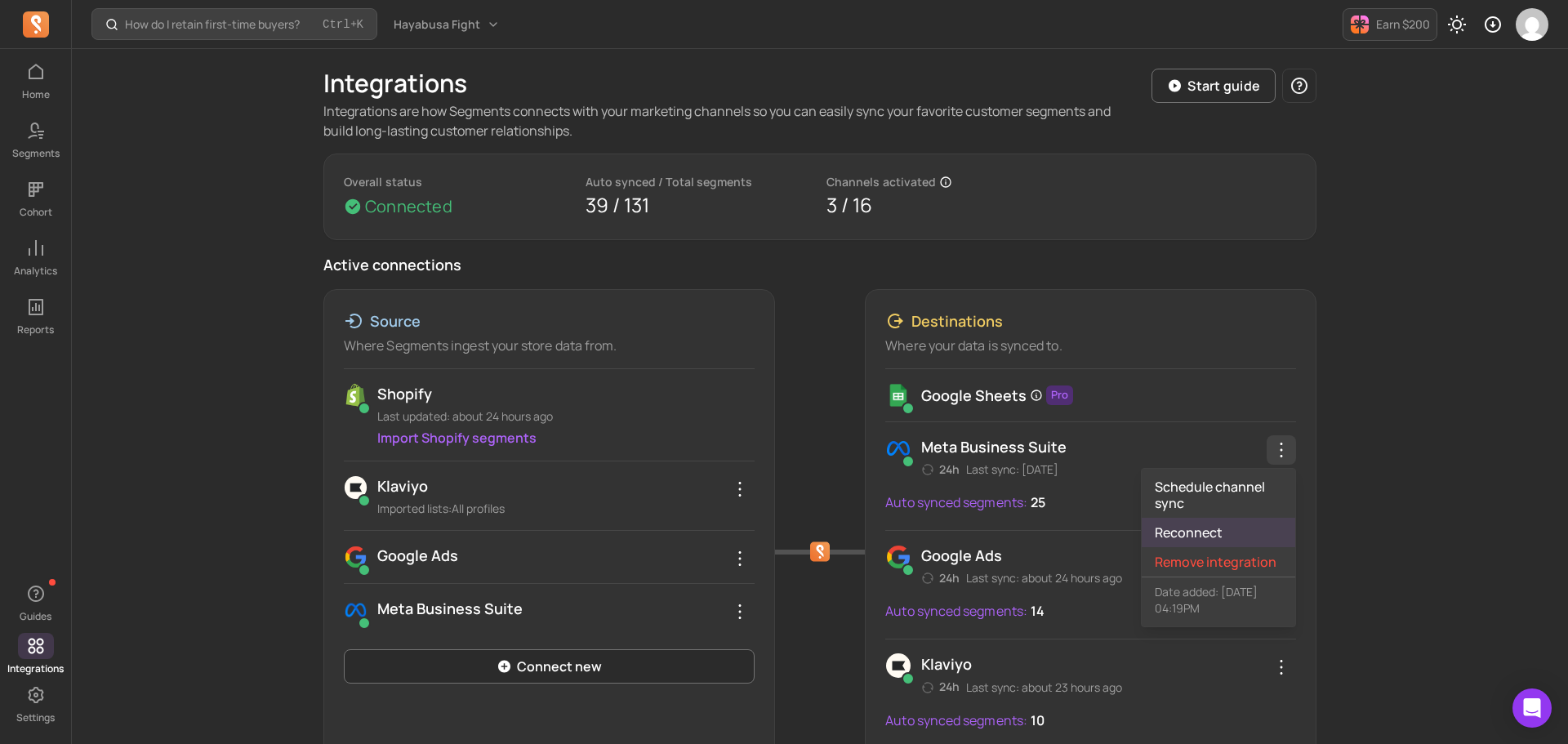
click at [1224, 525] on link "Reconnect" at bounding box center [1218, 532] width 154 height 29
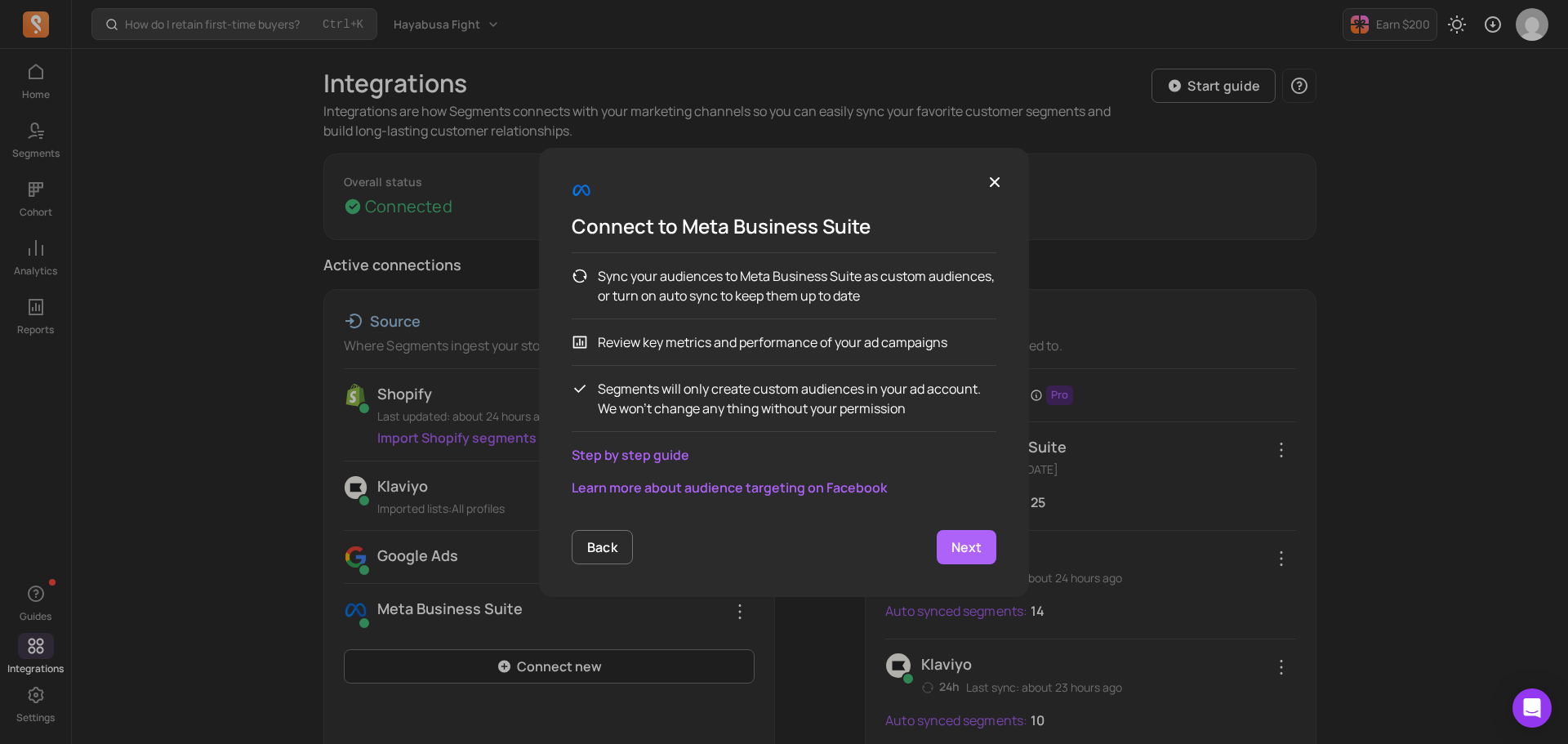
click at [967, 540] on p "Next" at bounding box center [966, 547] width 30 height 20
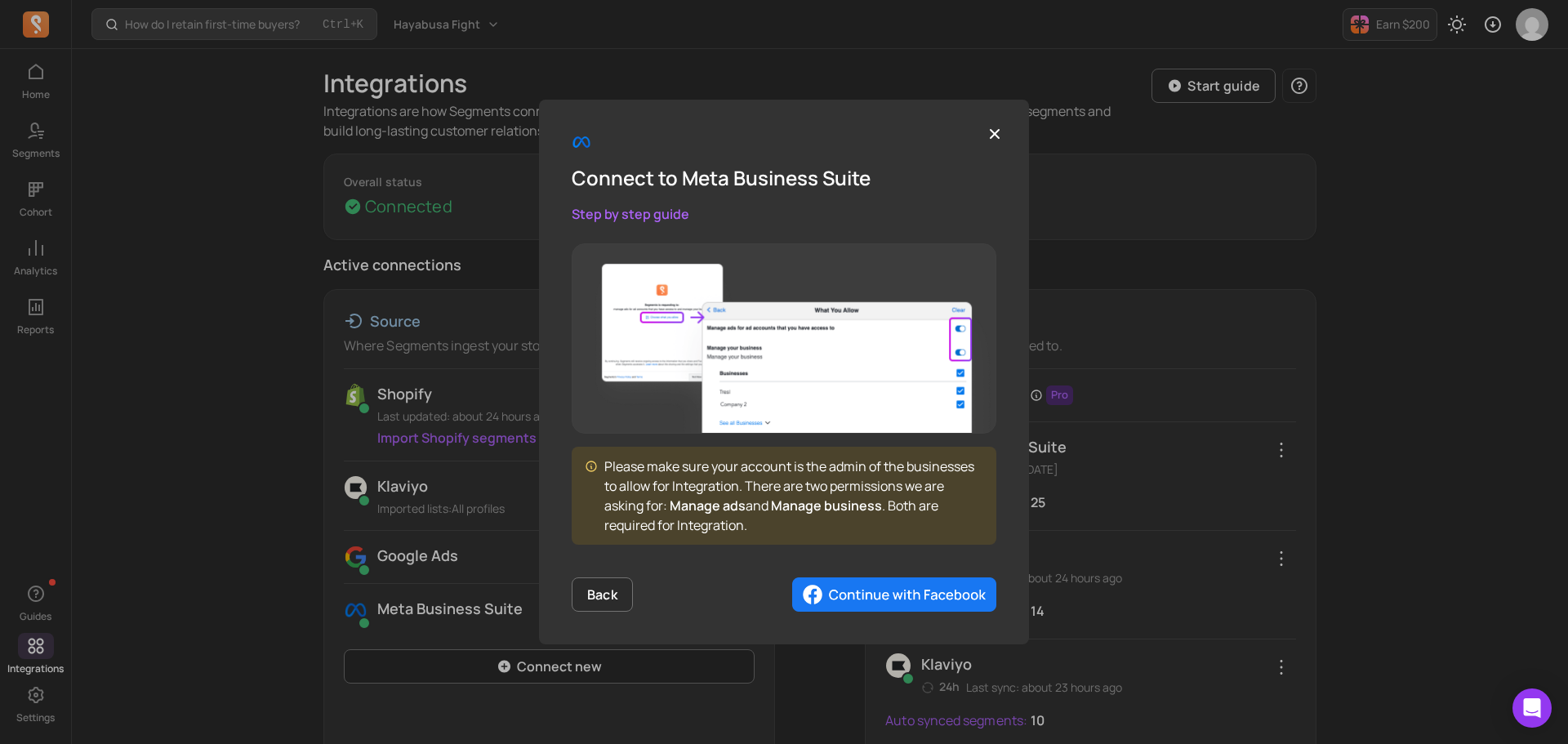
click at [838, 593] on img "button" at bounding box center [895, 595] width 204 height 34
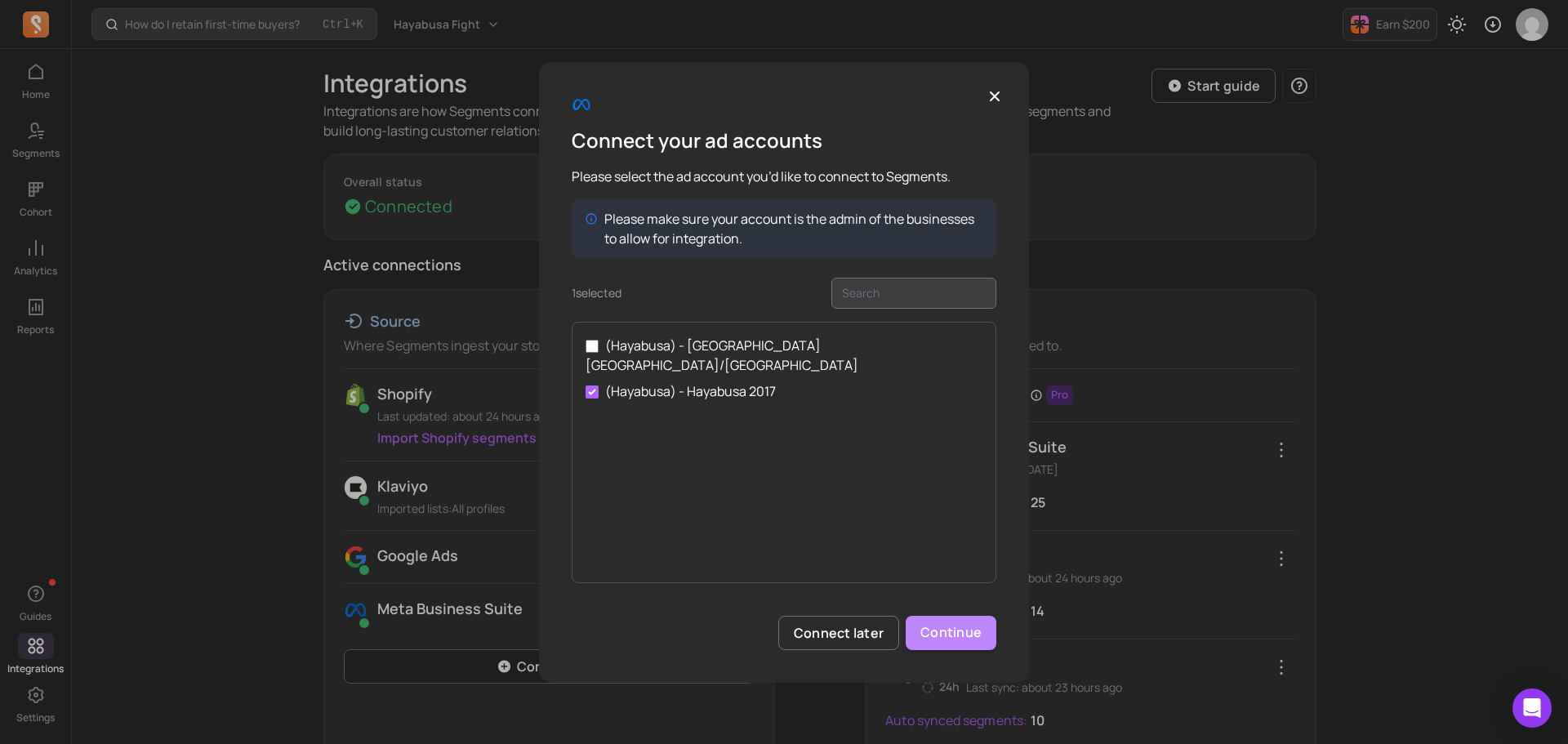
click at [959, 633] on button "Continue" at bounding box center [950, 633] width 91 height 34
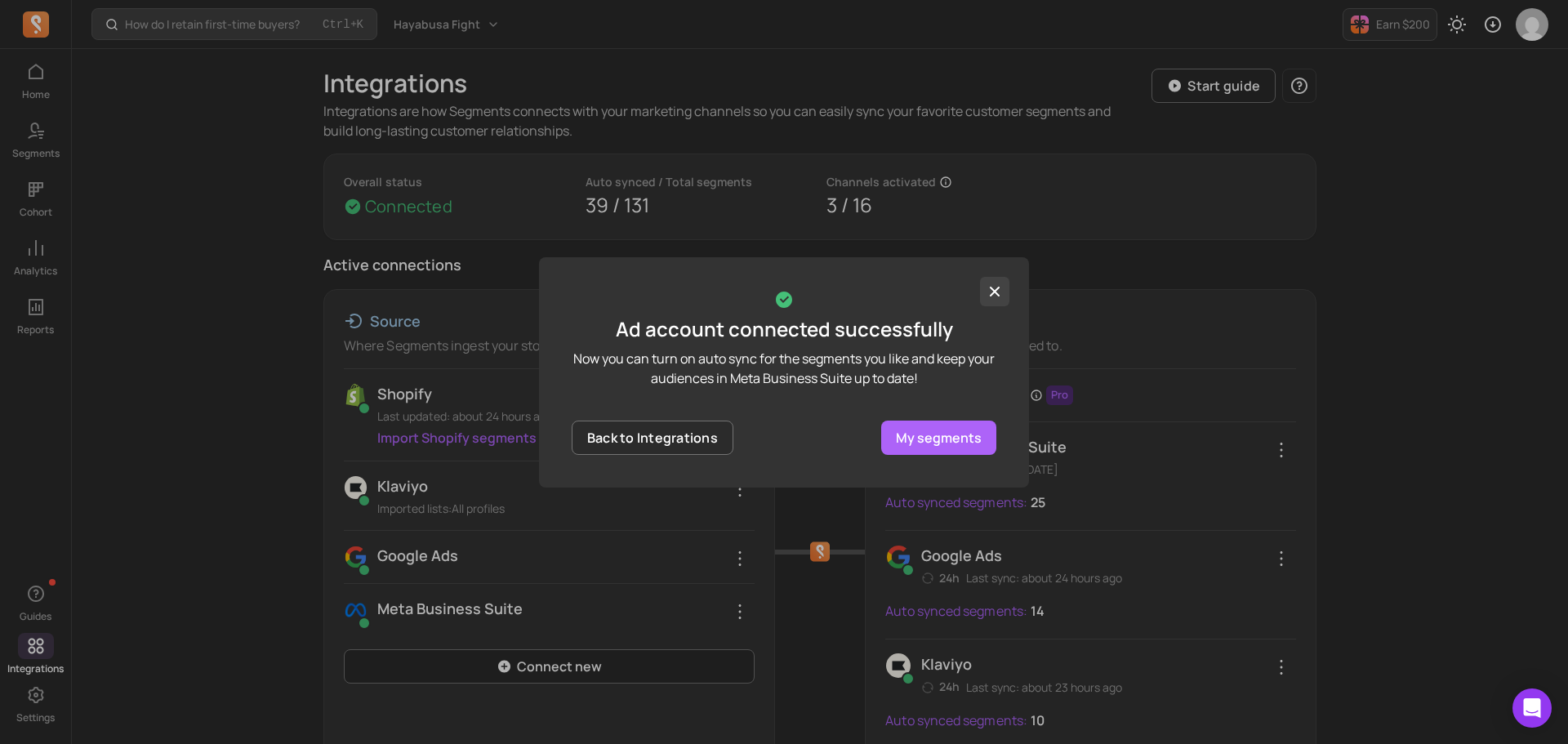
click at [992, 292] on icon "button" at bounding box center [994, 292] width 16 height 16
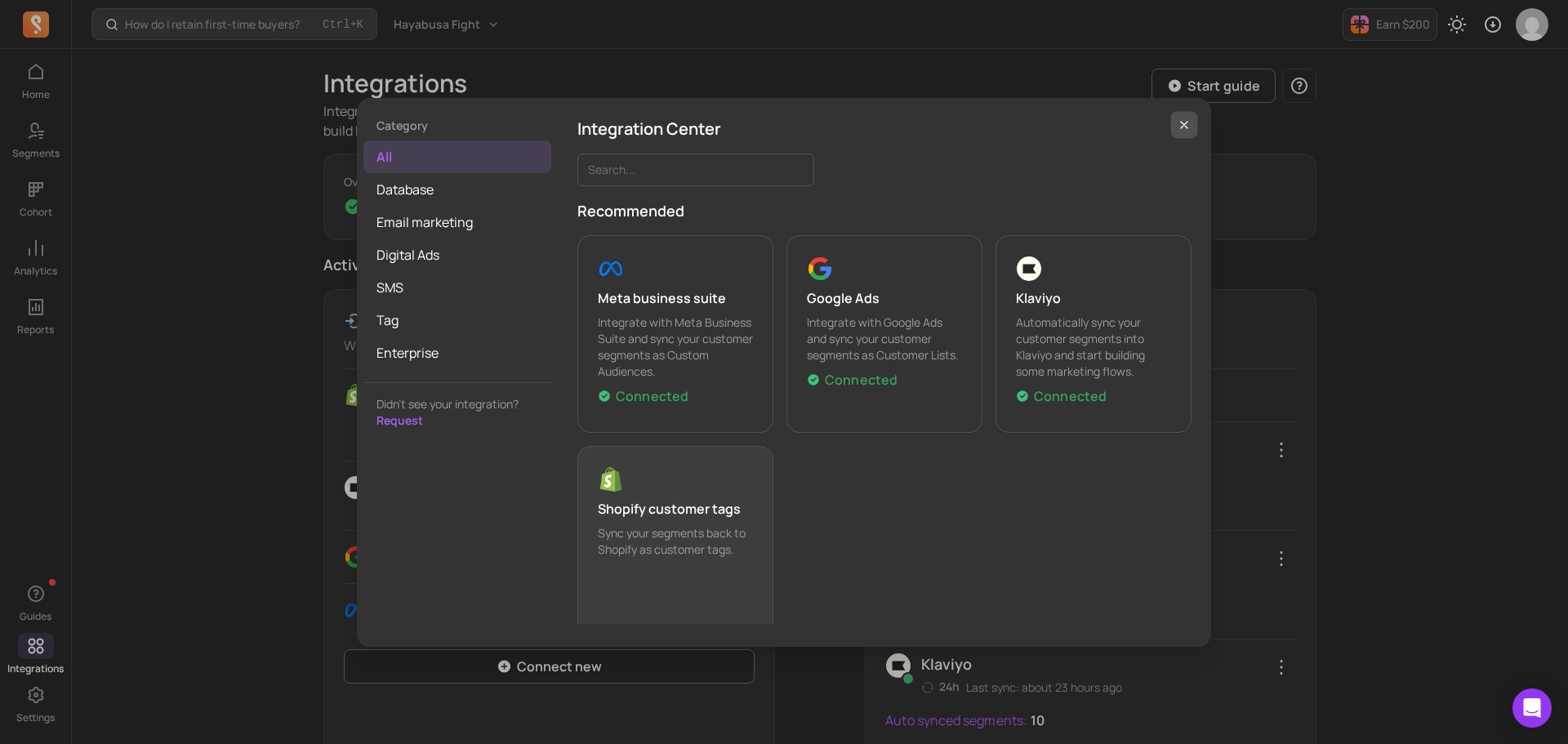
click at [1176, 130] on button "button" at bounding box center [1184, 125] width 28 height 28
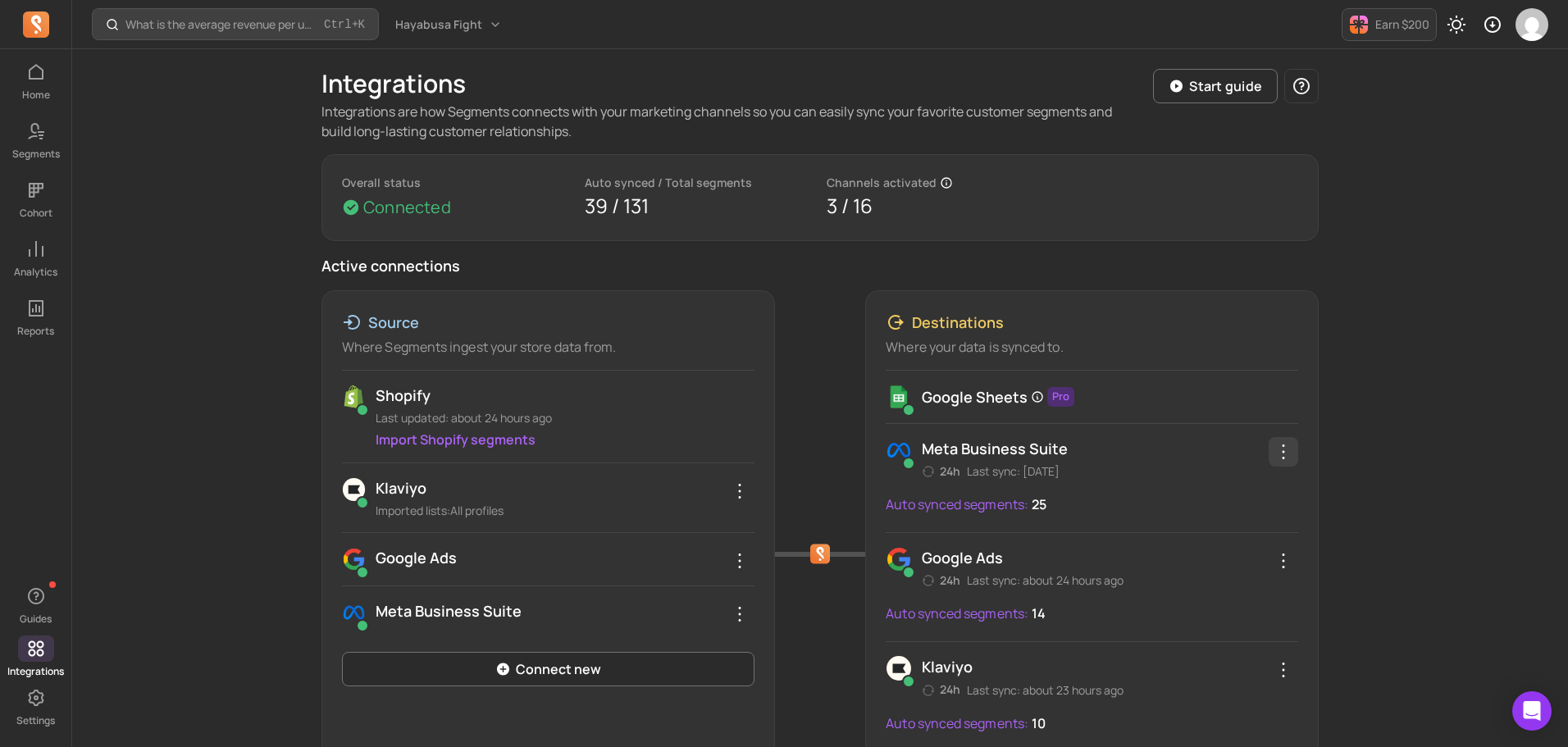
click at [1280, 447] on icon "button" at bounding box center [1283, 452] width 20 height 20
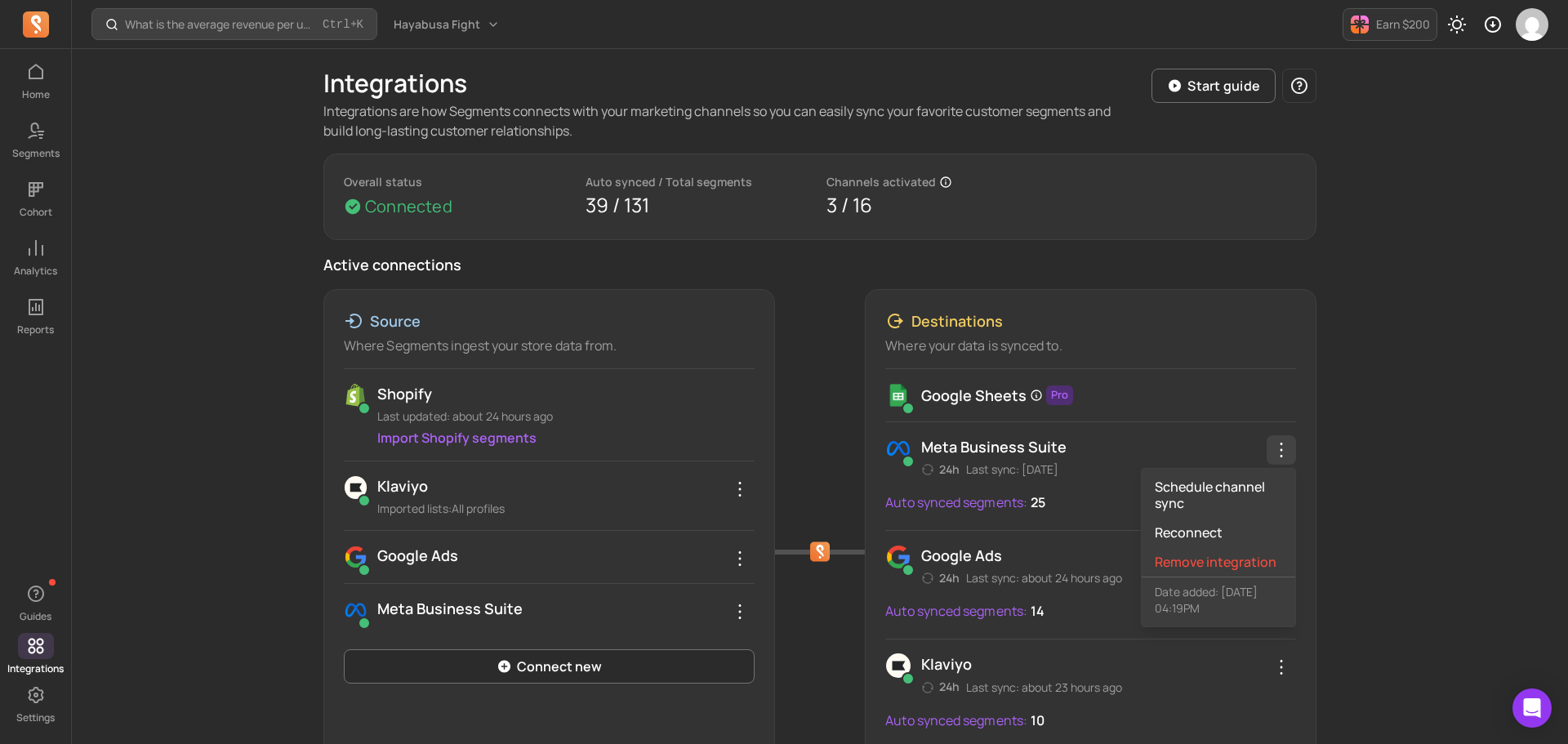
click at [949, 467] on div "Meta business suite 24h Last sync: 4 months ago Schedule channel sync Reconnect…" at bounding box center [1091, 457] width 411 height 42
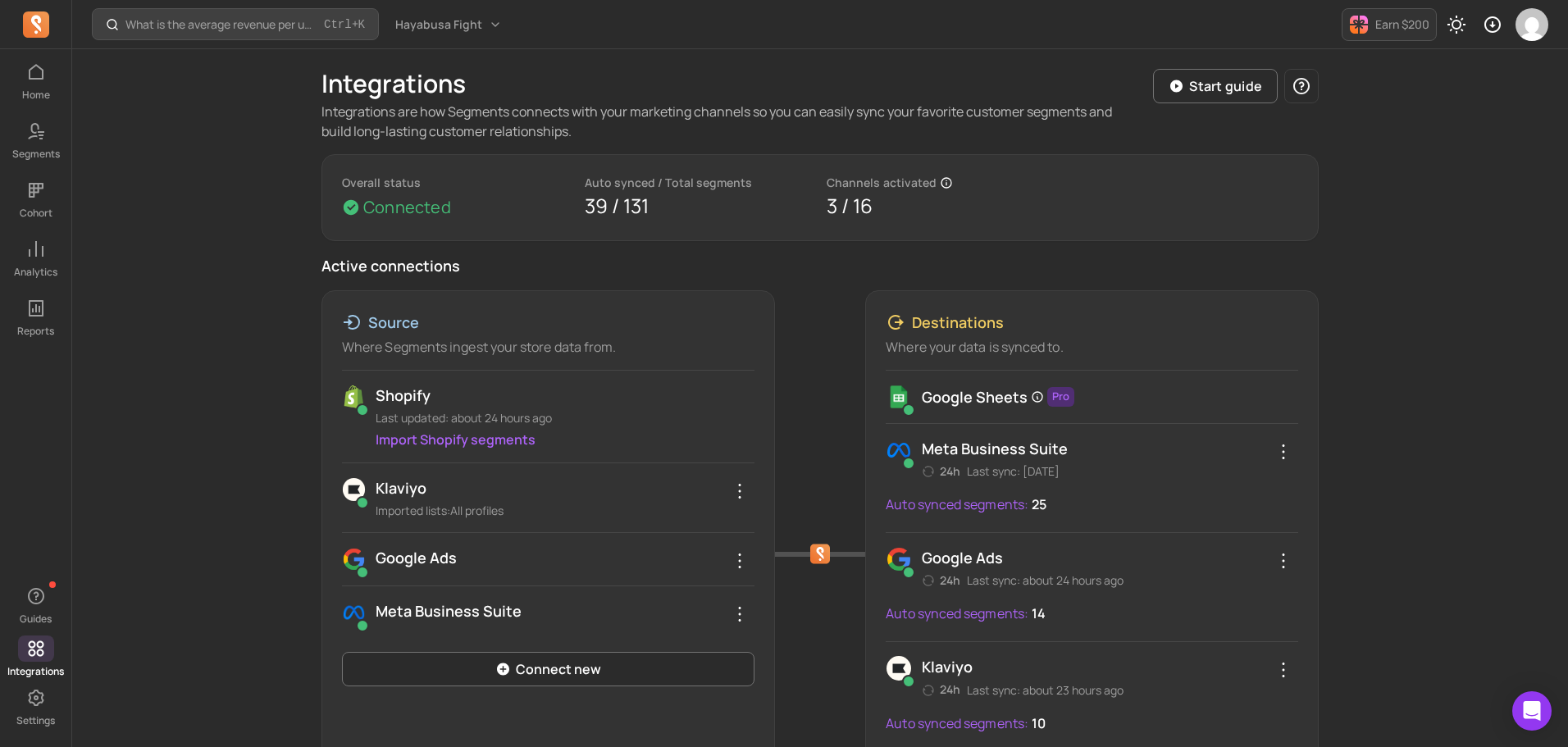
click at [894, 458] on img at bounding box center [899, 450] width 26 height 26
click at [1280, 462] on button "button" at bounding box center [1283, 452] width 30 height 30
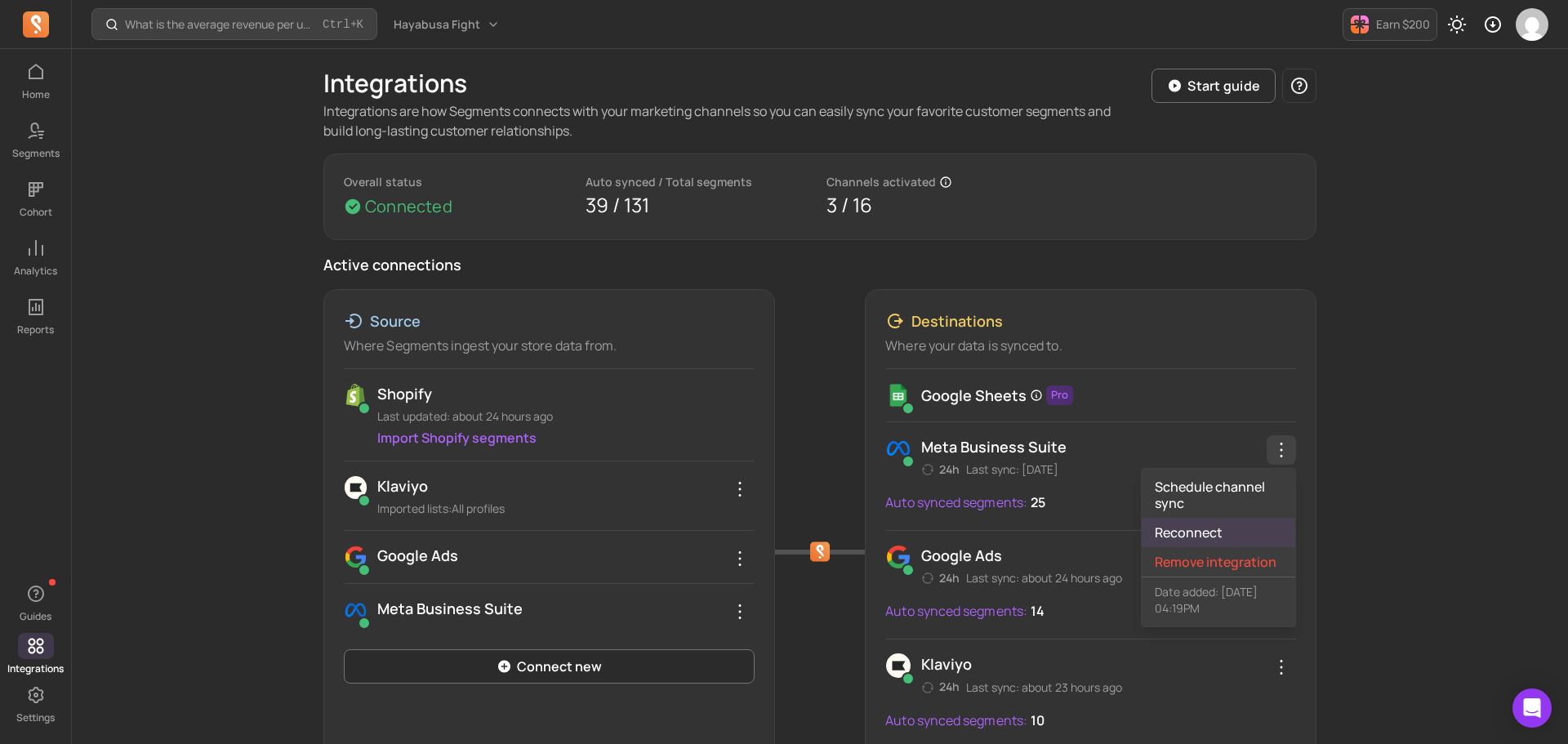
click at [1235, 530] on link "Reconnect" at bounding box center [1218, 532] width 154 height 29
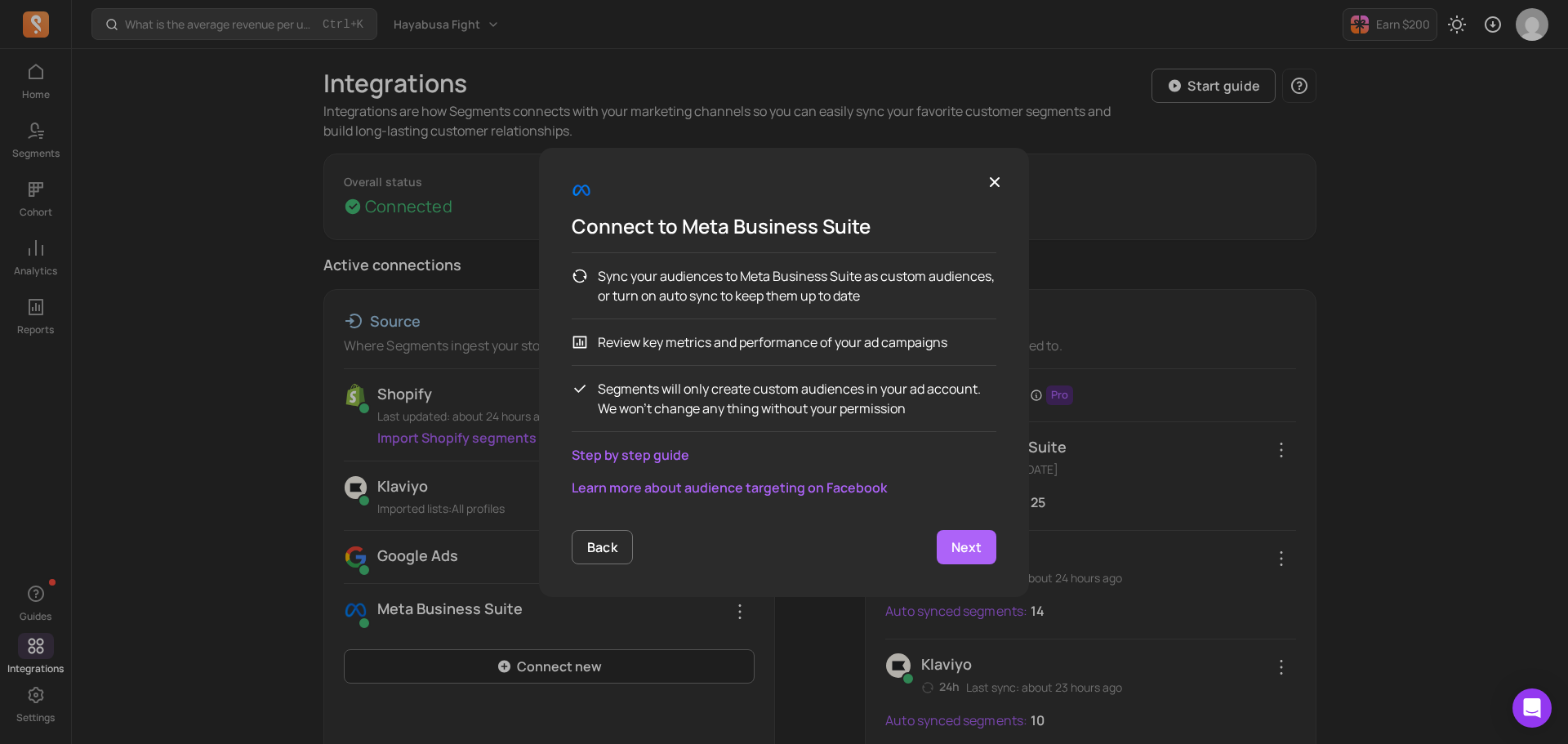
click at [977, 552] on p "Next" at bounding box center [966, 547] width 30 height 20
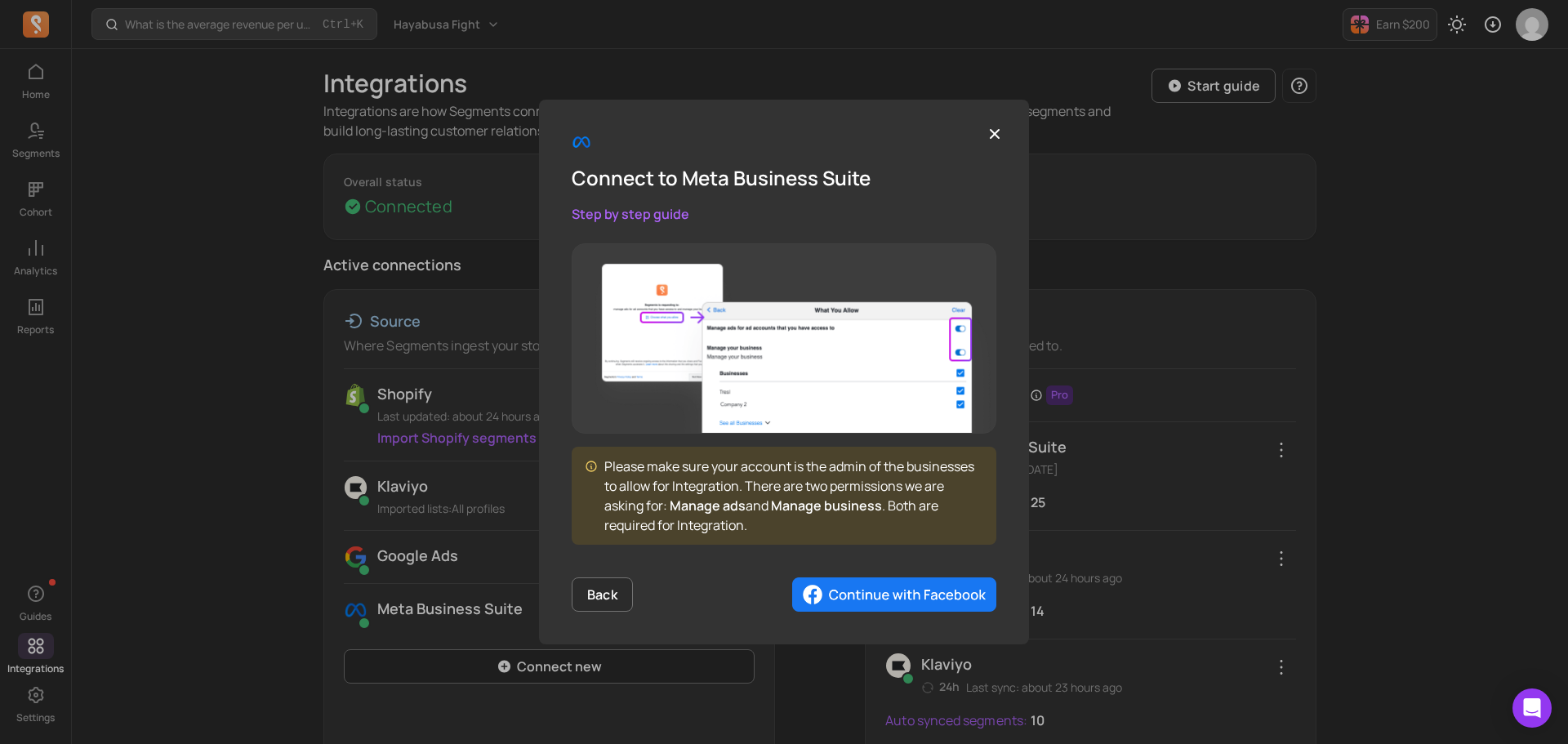
click at [904, 598] on img "button" at bounding box center [895, 595] width 204 height 34
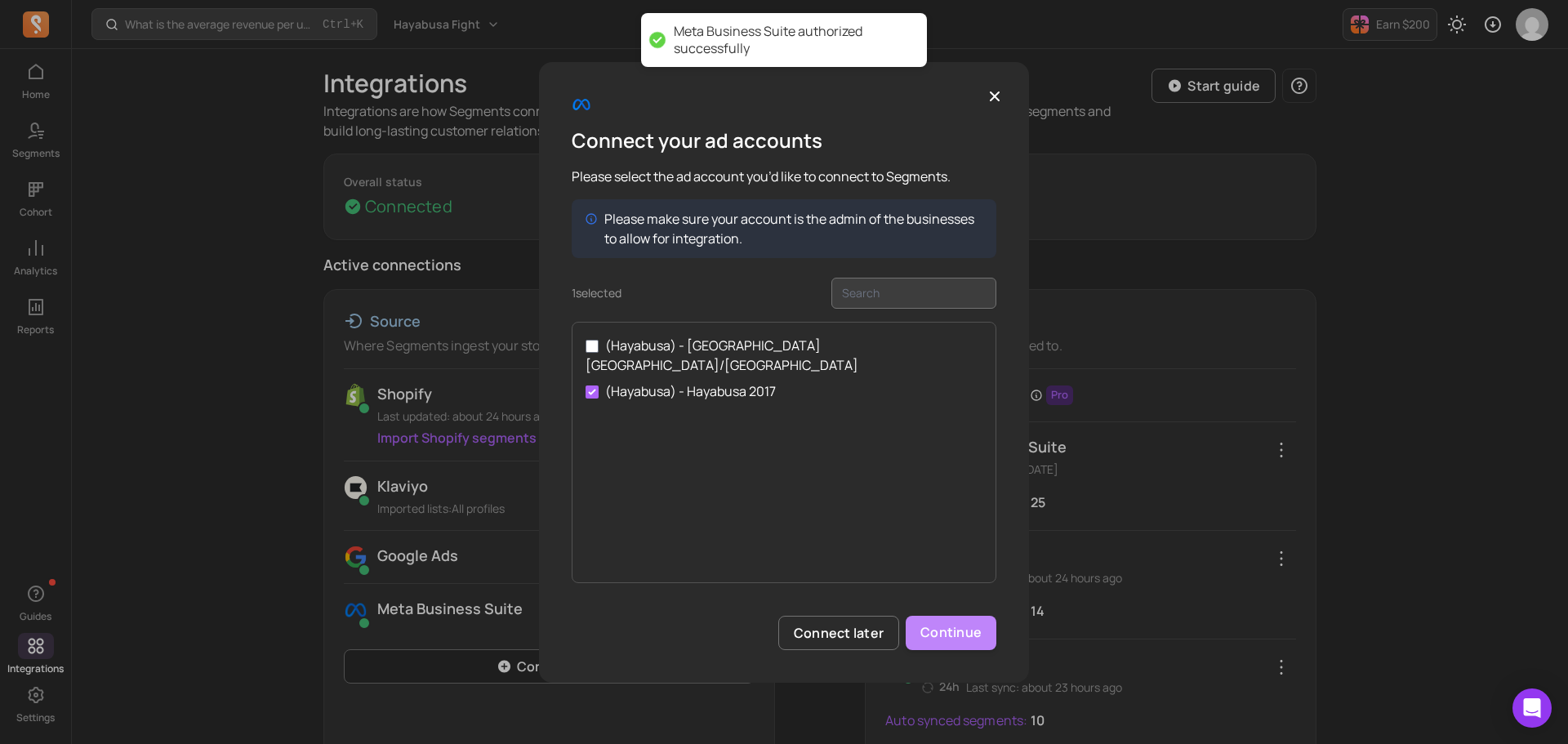
click at [971, 633] on button "Continue" at bounding box center [950, 633] width 91 height 34
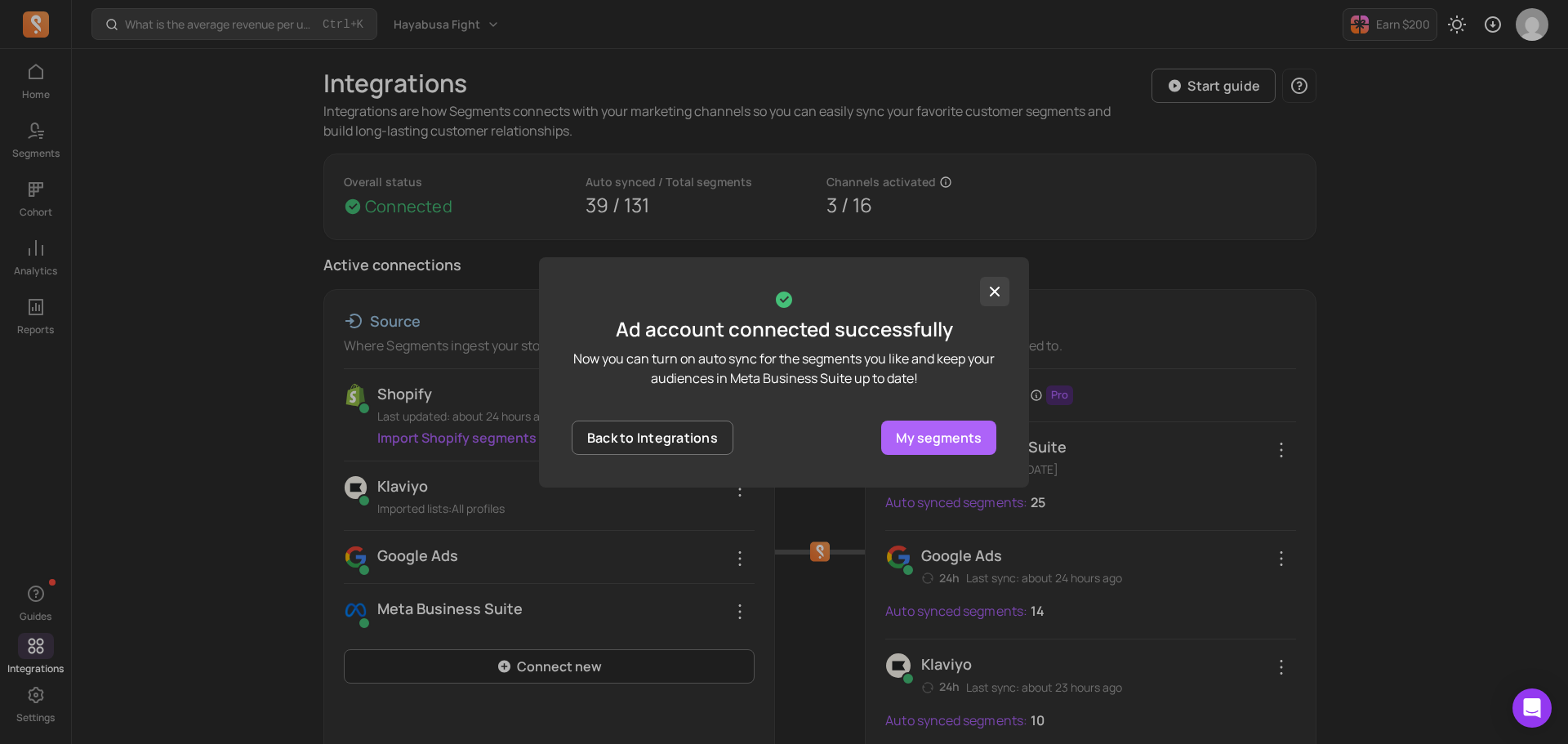
click at [996, 288] on icon "button" at bounding box center [994, 292] width 16 height 16
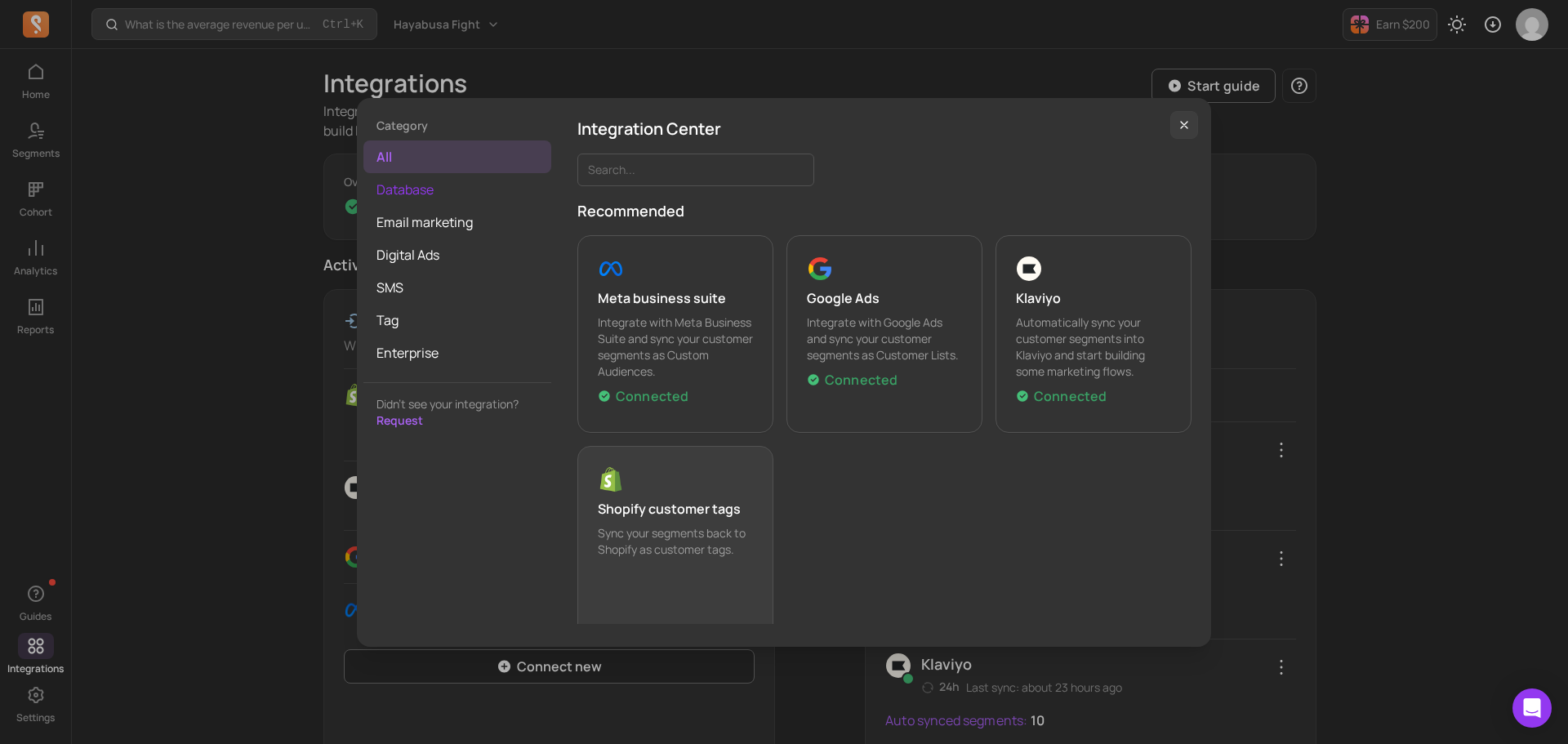
click at [436, 195] on span "Database" at bounding box center [458, 189] width 188 height 33
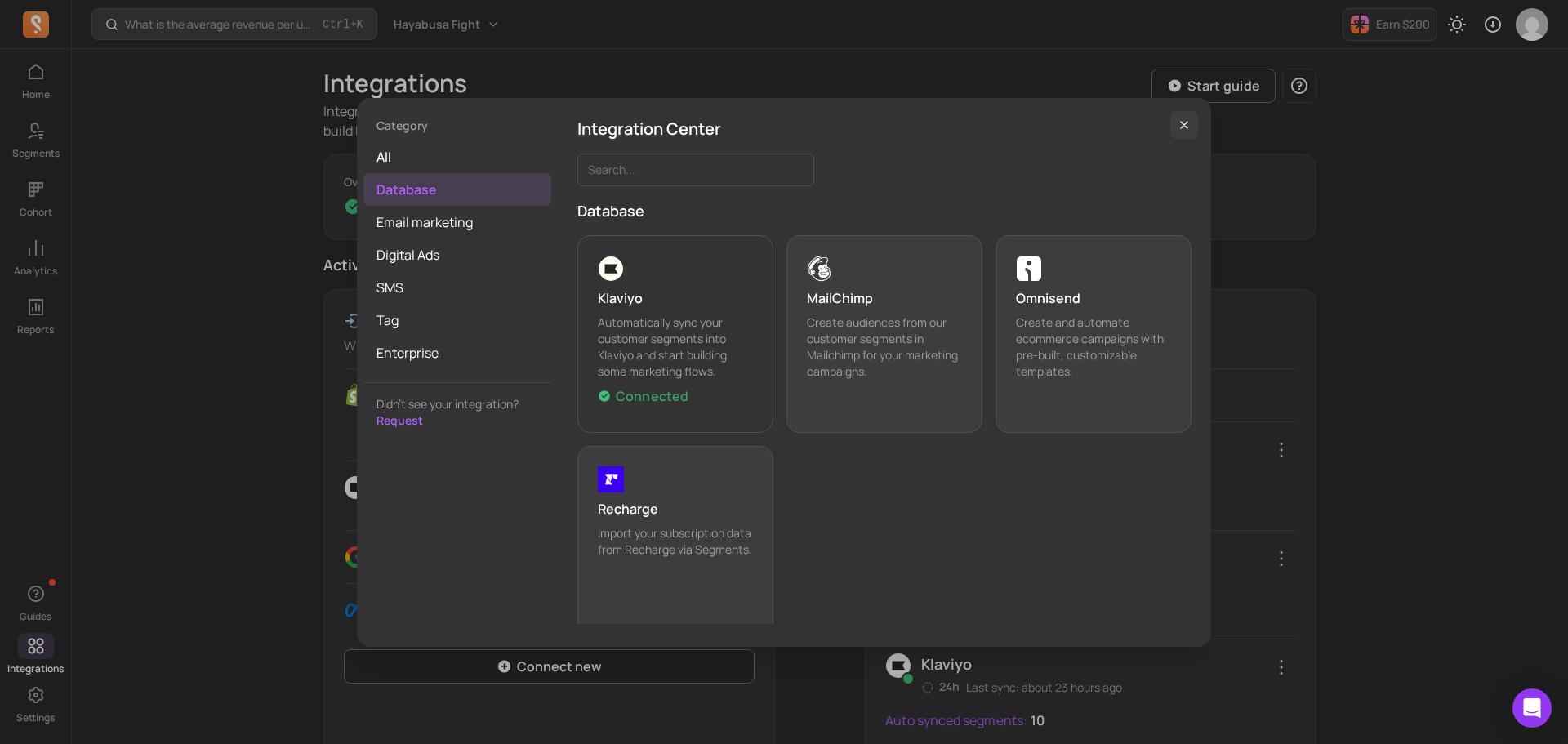
click at [191, 336] on div "Category all Database Email marketing Digital Ads SMS Tag Enterprise Didn’t see…" at bounding box center [784, 372] width 1542 height 718
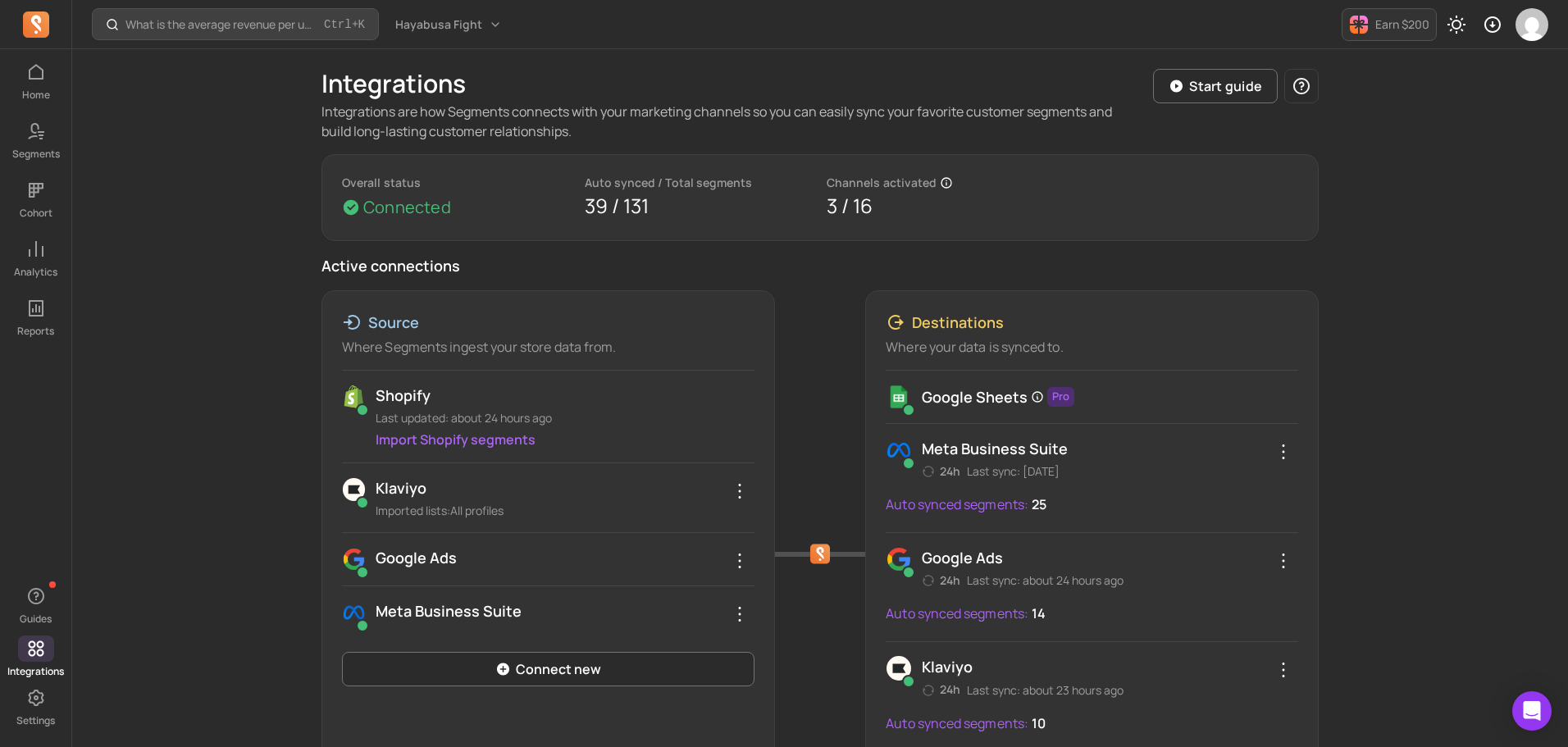
click at [940, 501] on p "Auto synced segments:" at bounding box center [958, 504] width 143 height 20
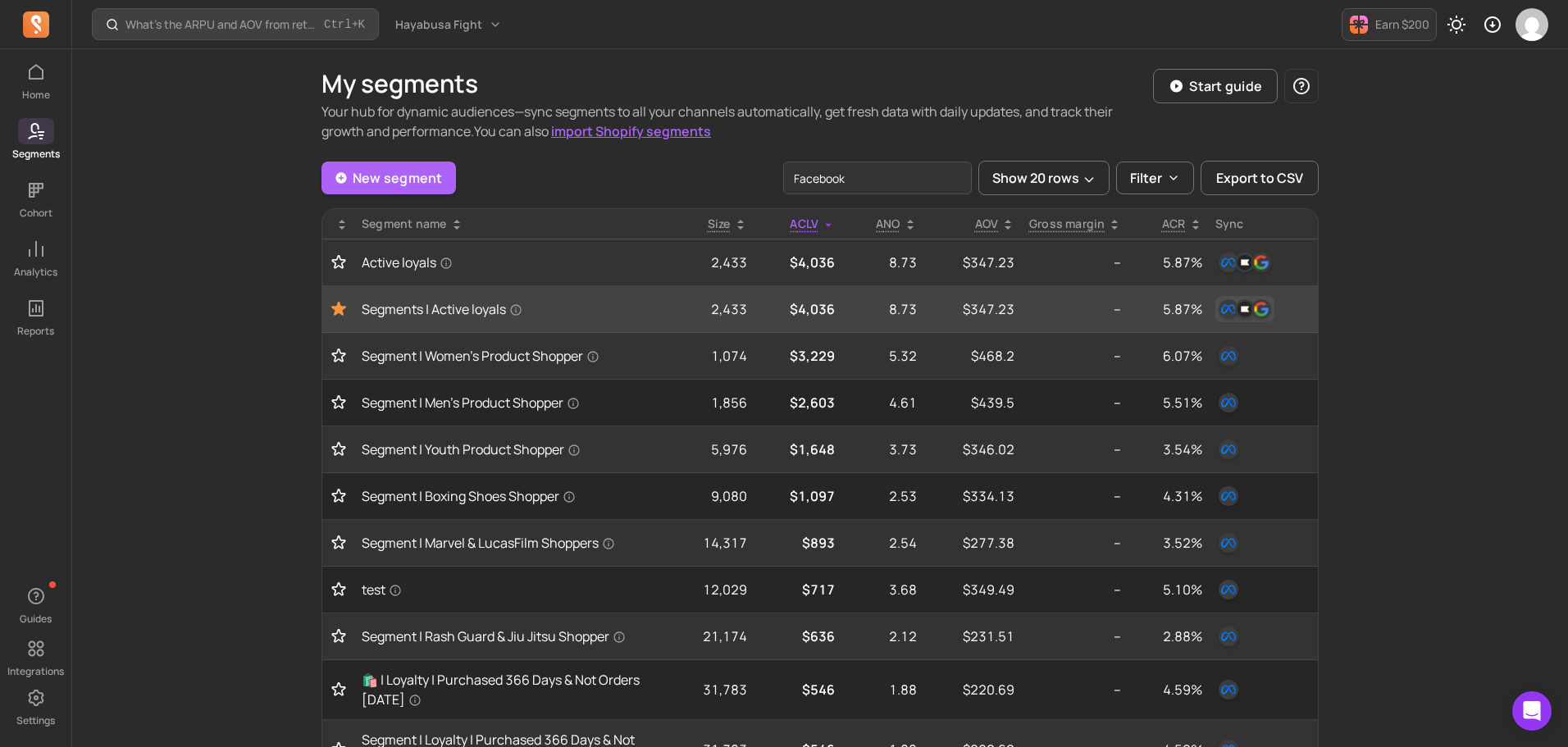
click at [1232, 308] on img "button" at bounding box center [1228, 309] width 20 height 20
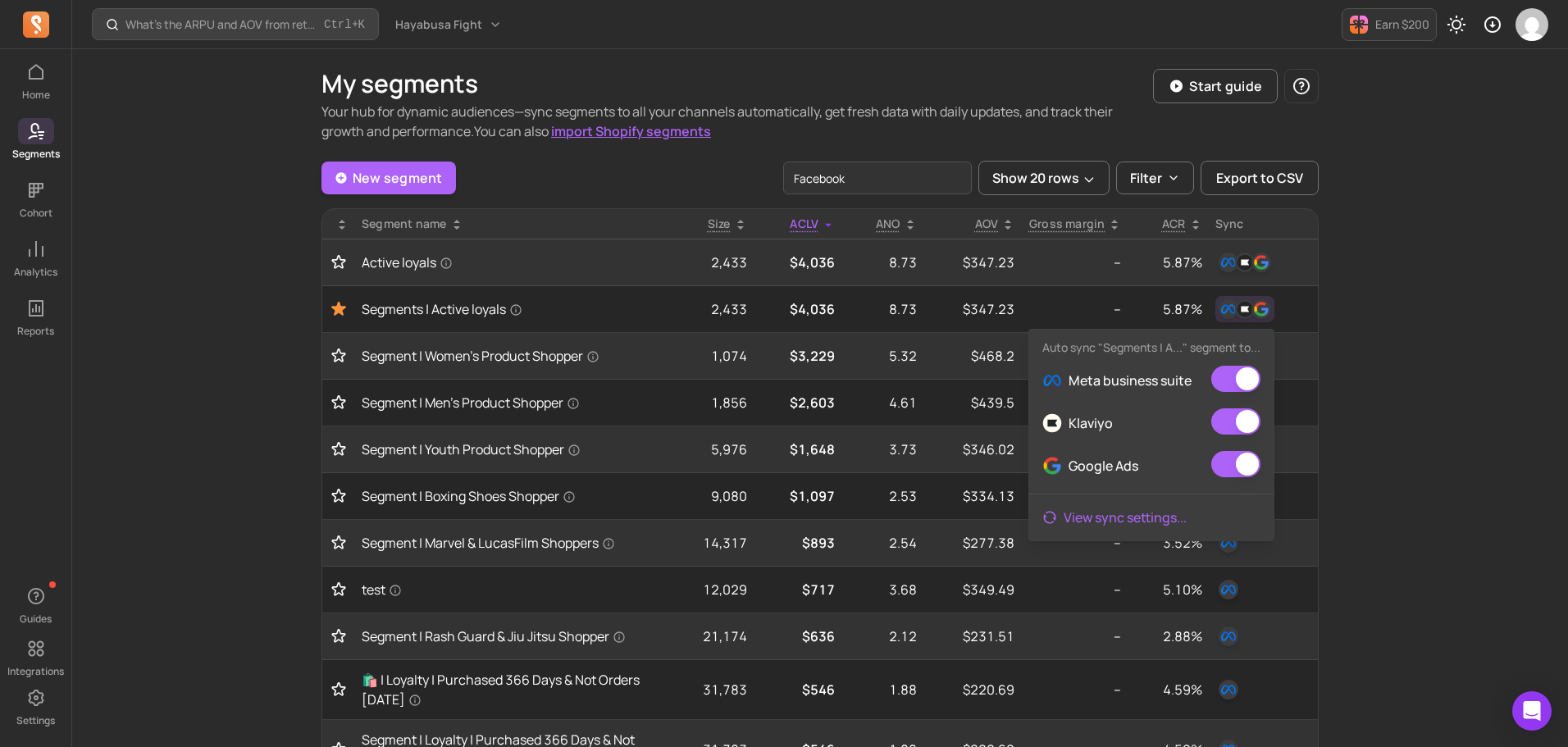
click at [1103, 516] on link "View sync settings ..." at bounding box center [1151, 517] width 245 height 33
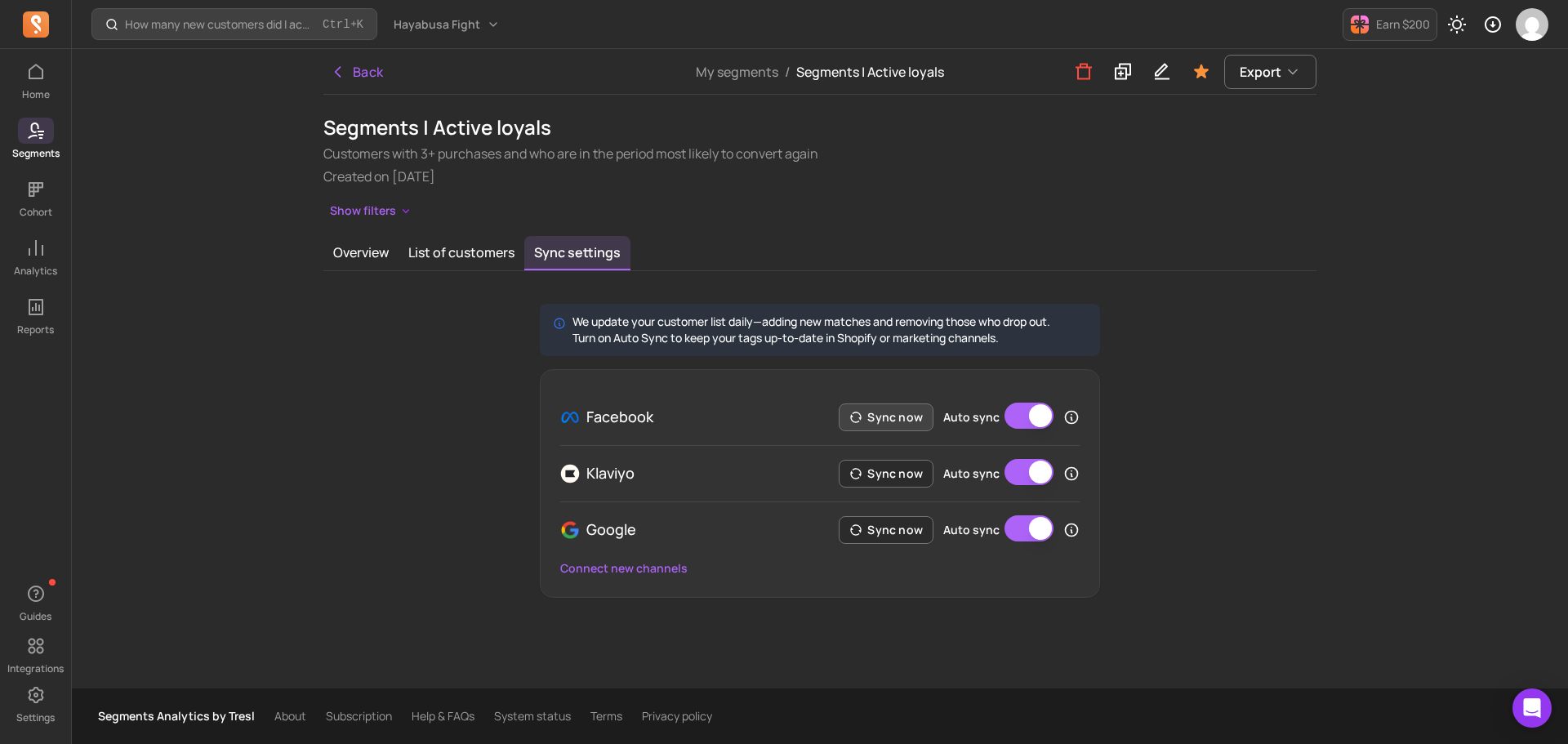
click at [883, 414] on button "Sync now" at bounding box center [887, 417] width 95 height 28
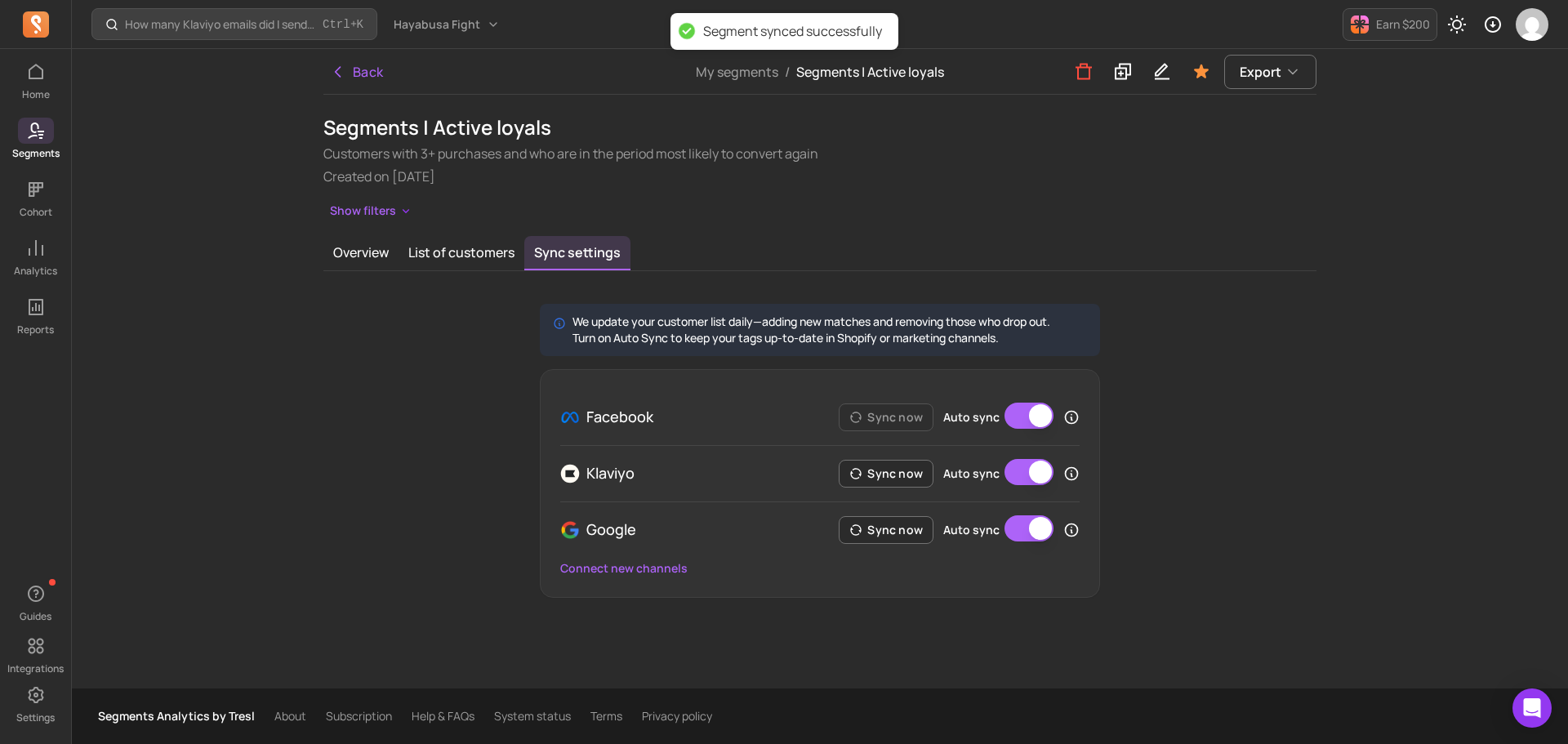
drag, startPoint x: 1450, startPoint y: 428, endPoint x: 1436, endPoint y: 423, distance: 14.9
click at [1450, 428] on div "How many Klaviyo emails did I send, and how well did they perform? Ctrl + K Hay…" at bounding box center [820, 372] width 1496 height 744
click at [377, 76] on button "Back" at bounding box center [357, 72] width 67 height 33
